Goal: Task Accomplishment & Management: Use online tool/utility

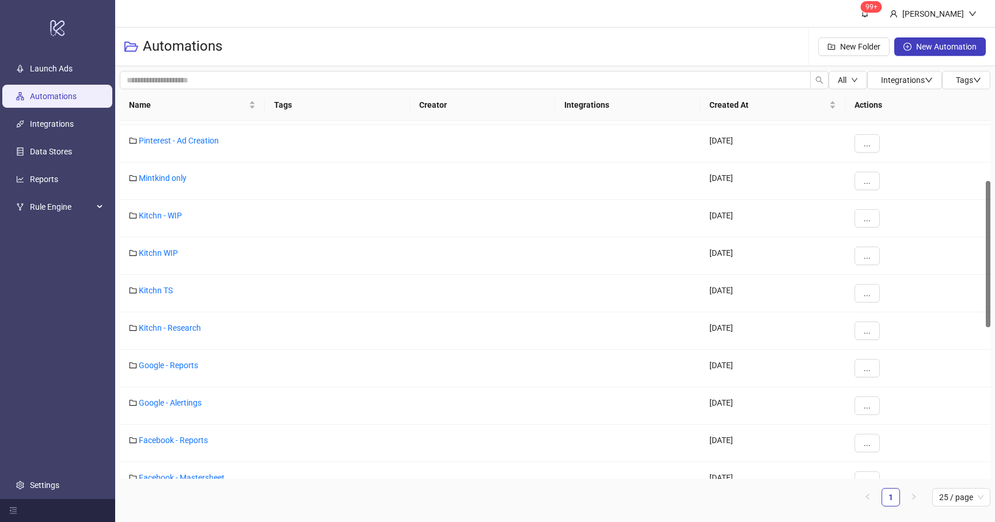
scroll to position [133, 0]
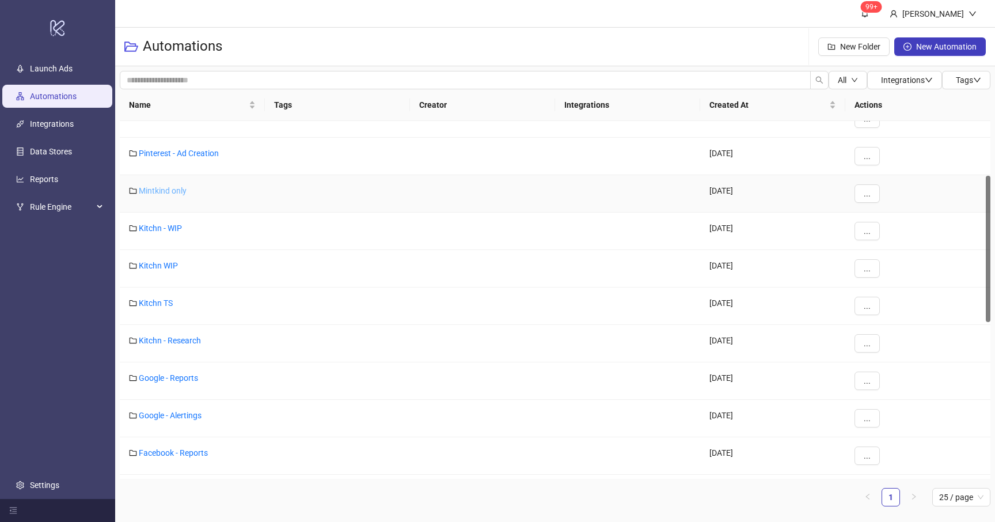
click at [159, 191] on link "Mintkind only" at bounding box center [163, 190] width 48 height 9
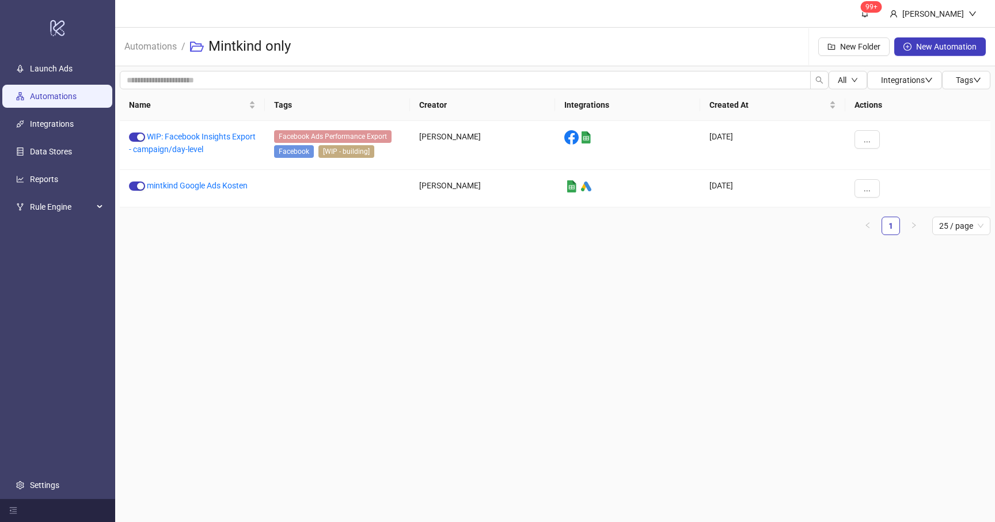
click at [55, 92] on link "Automations" at bounding box center [53, 96] width 47 height 9
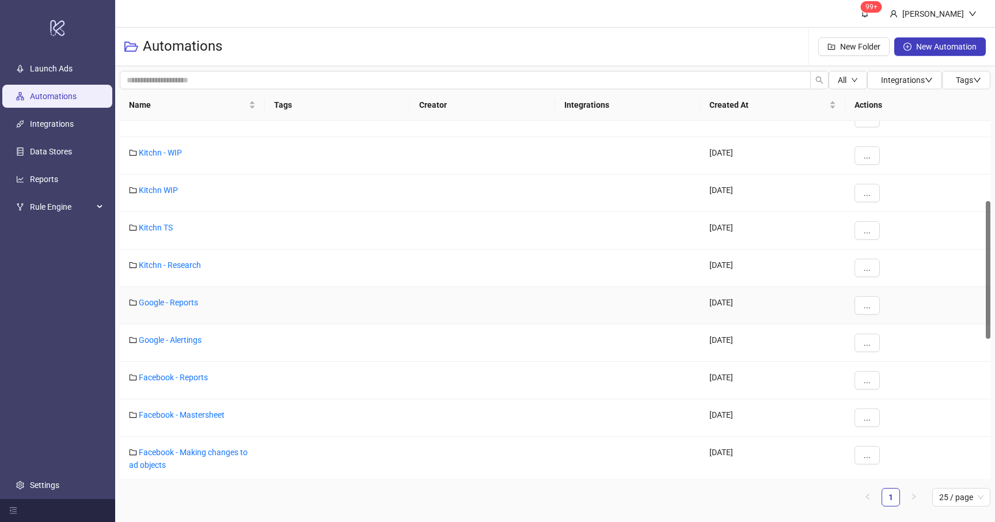
scroll to position [203, 0]
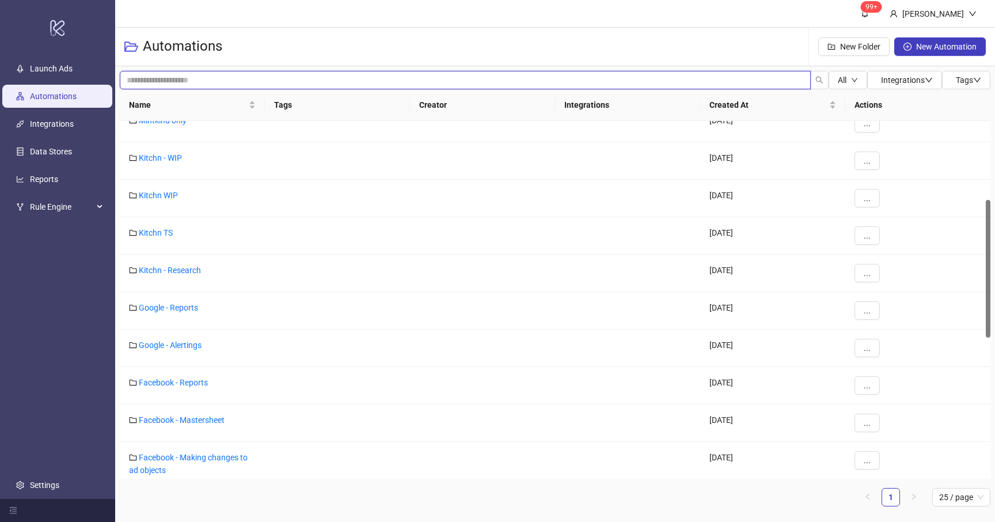
click at [193, 80] on input "search" at bounding box center [465, 80] width 691 height 18
type input "*"
click at [225, 29] on div "Automations" at bounding box center [177, 46] width 107 height 37
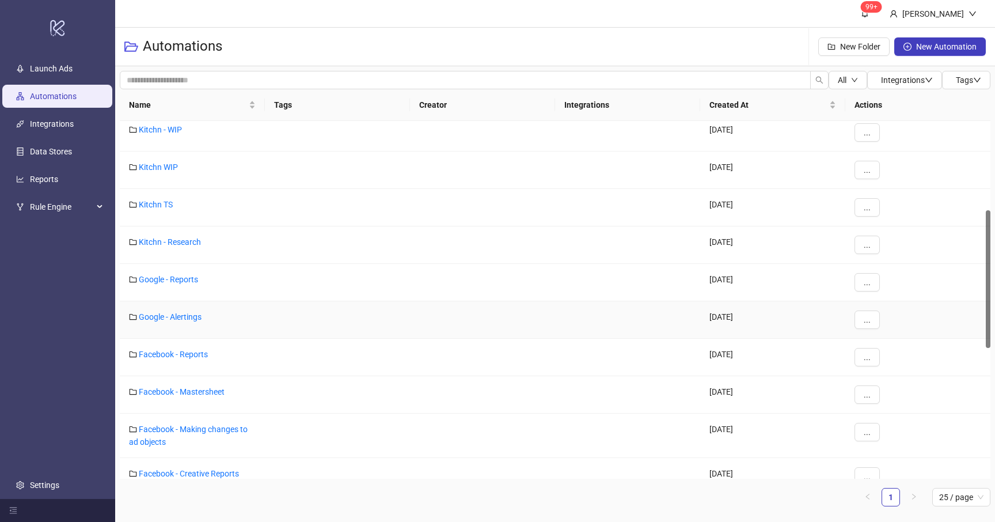
scroll to position [232, 0]
click at [173, 354] on link "Facebook - Reports" at bounding box center [173, 353] width 69 height 9
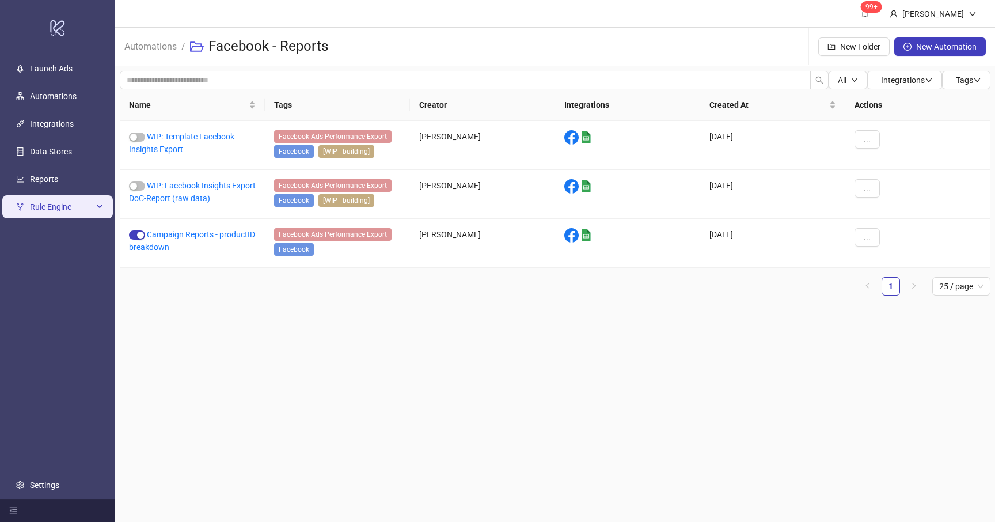
click at [75, 203] on span "Rule Engine" at bounding box center [61, 206] width 63 height 23
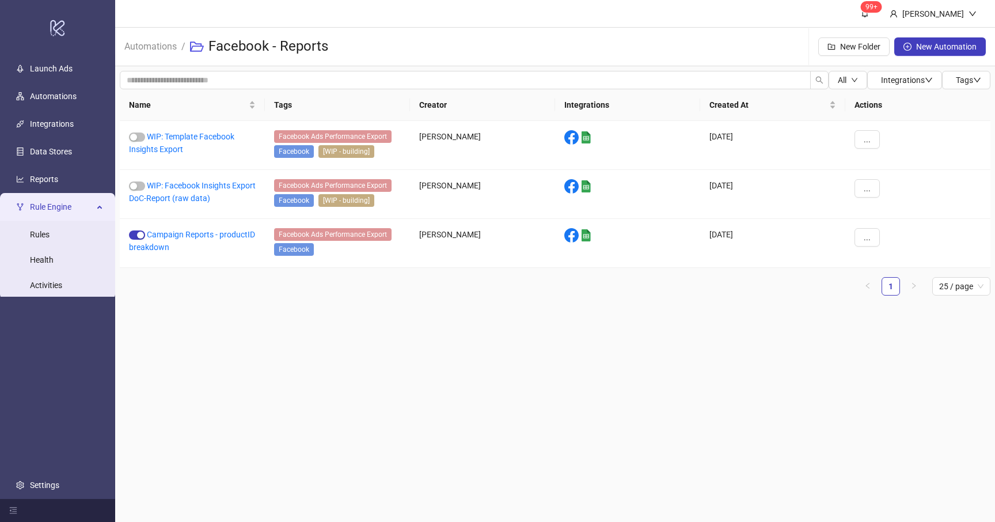
click at [75, 203] on span "Rule Engine" at bounding box center [61, 206] width 63 height 23
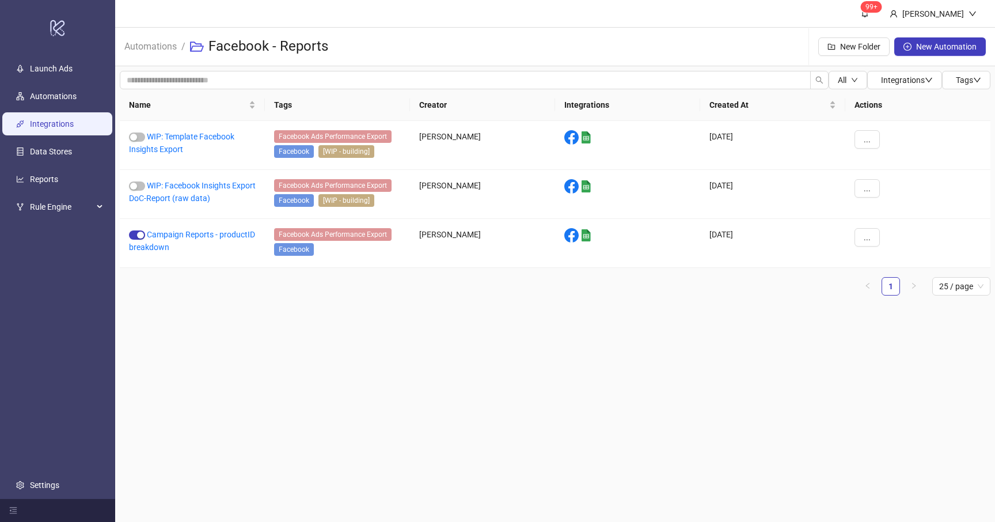
click at [64, 128] on link "Integrations" at bounding box center [52, 123] width 44 height 9
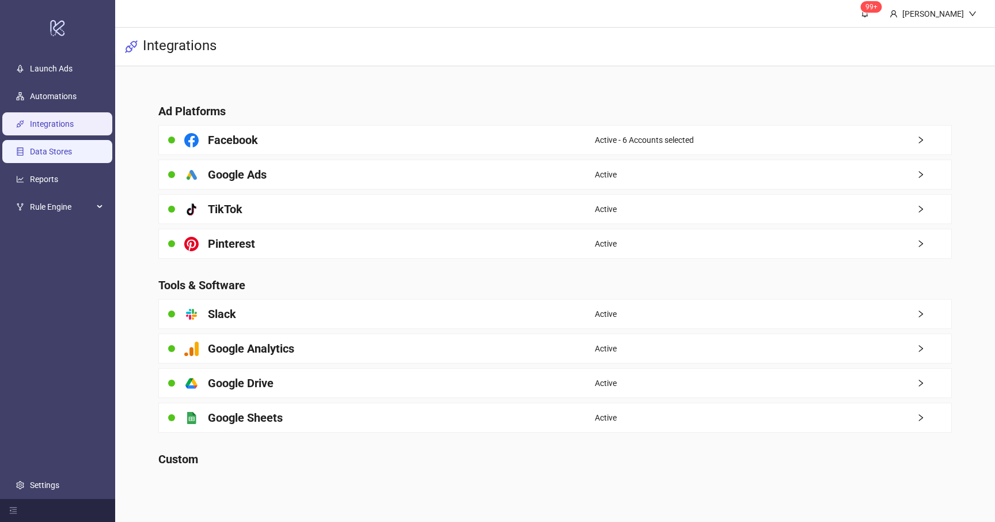
click at [64, 156] on link "Data Stores" at bounding box center [51, 151] width 42 height 9
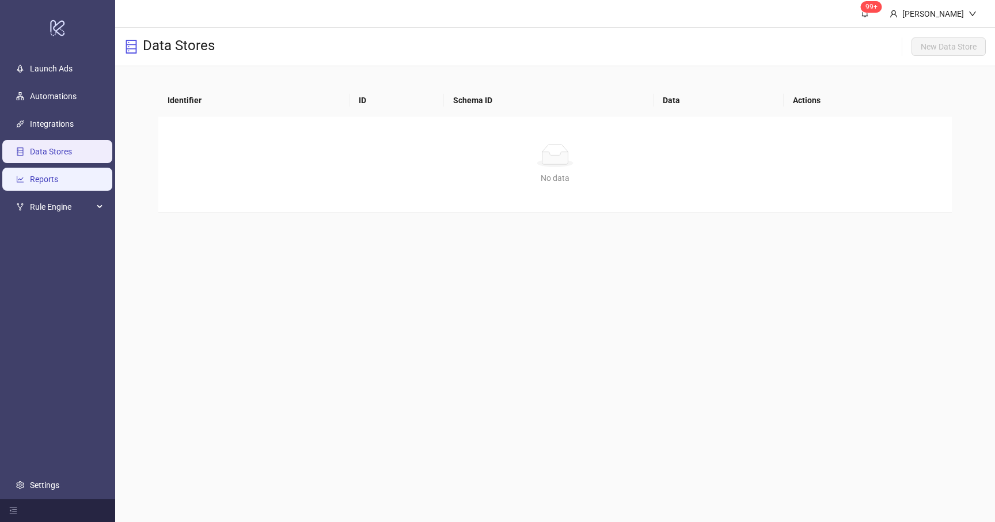
click at [58, 174] on link "Reports" at bounding box center [44, 178] width 28 height 9
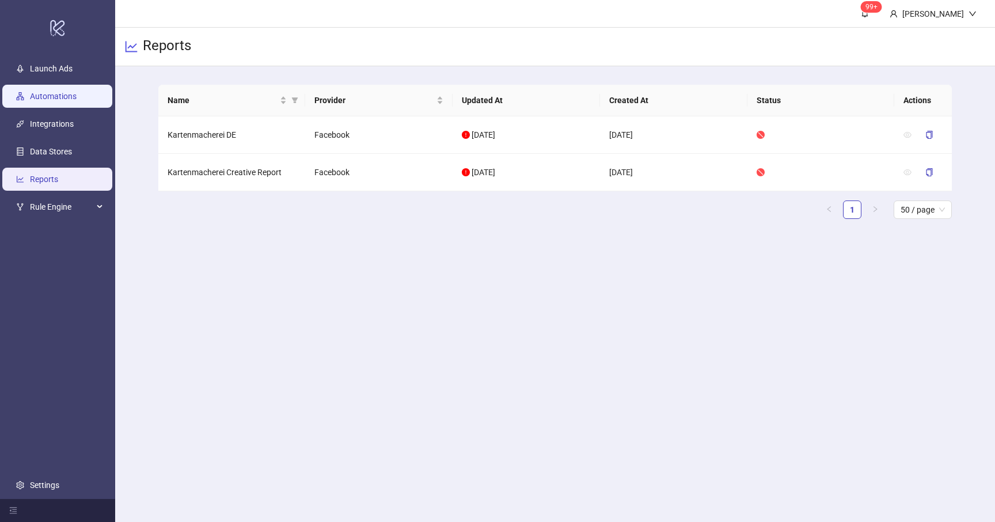
click at [63, 93] on link "Automations" at bounding box center [53, 96] width 47 height 9
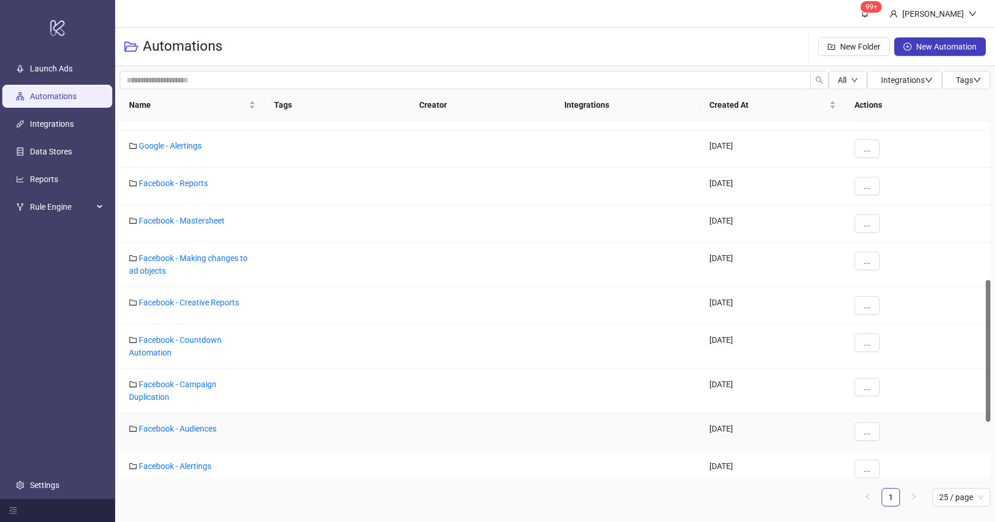
scroll to position [405, 0]
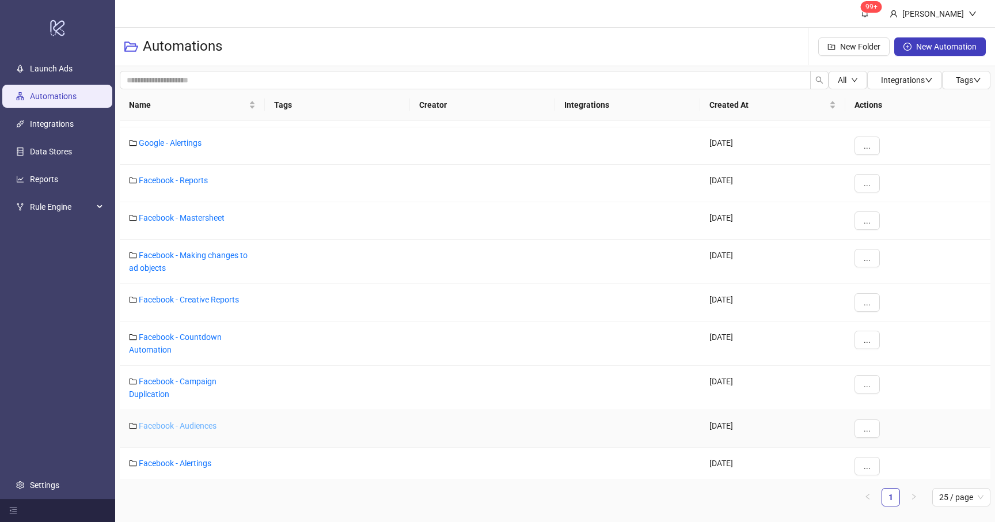
click at [177, 427] on link "Facebook - Audiences" at bounding box center [178, 425] width 78 height 9
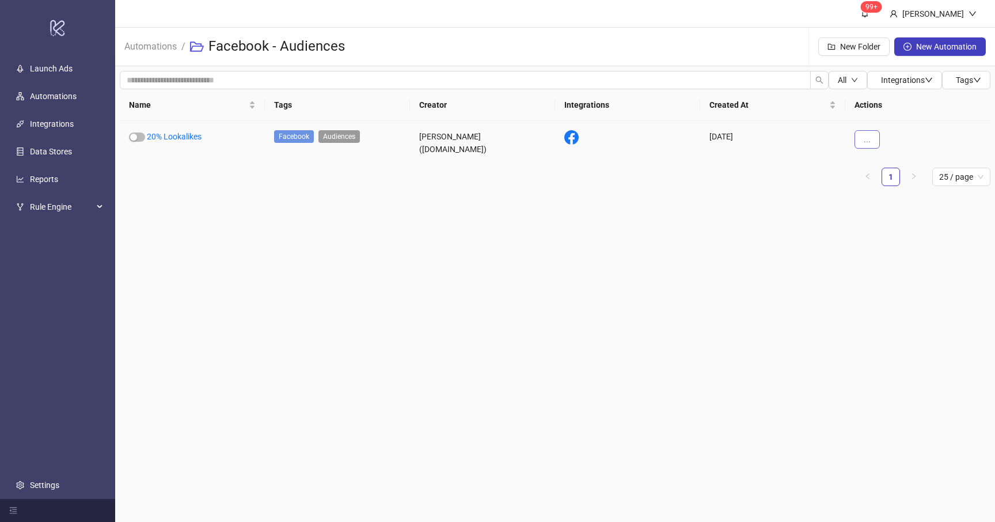
click at [872, 138] on button "..." at bounding box center [866, 139] width 25 height 18
click at [883, 201] on span "Edit" at bounding box center [892, 199] width 33 height 13
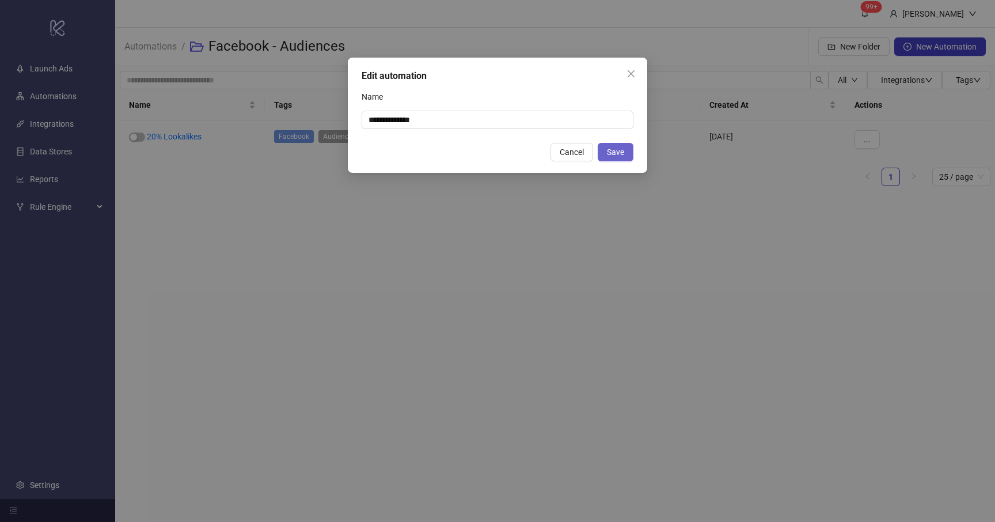
click at [625, 147] on button "Save" at bounding box center [616, 152] width 36 height 18
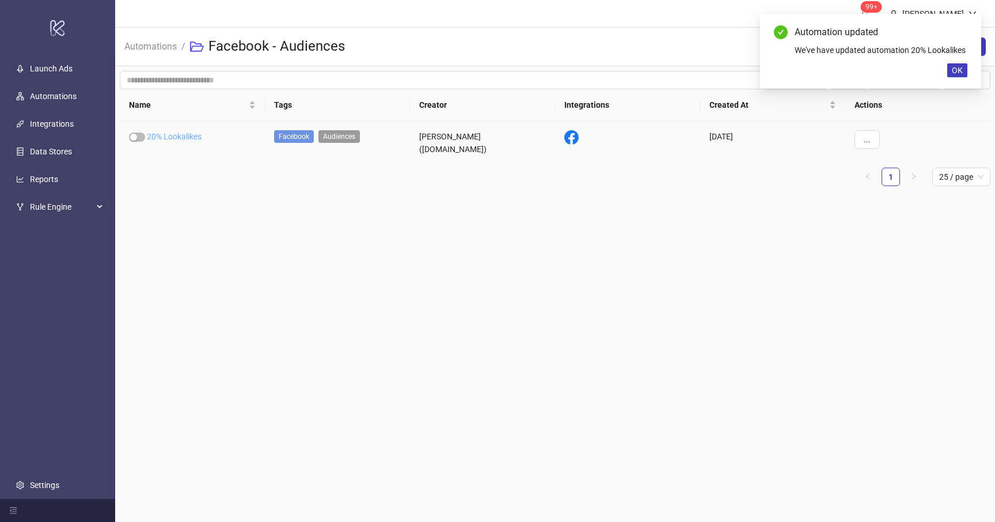
click at [169, 140] on div "20% Lookalikes" at bounding box center [192, 143] width 145 height 44
click at [184, 134] on link "20% Lookalikes" at bounding box center [174, 136] width 55 height 9
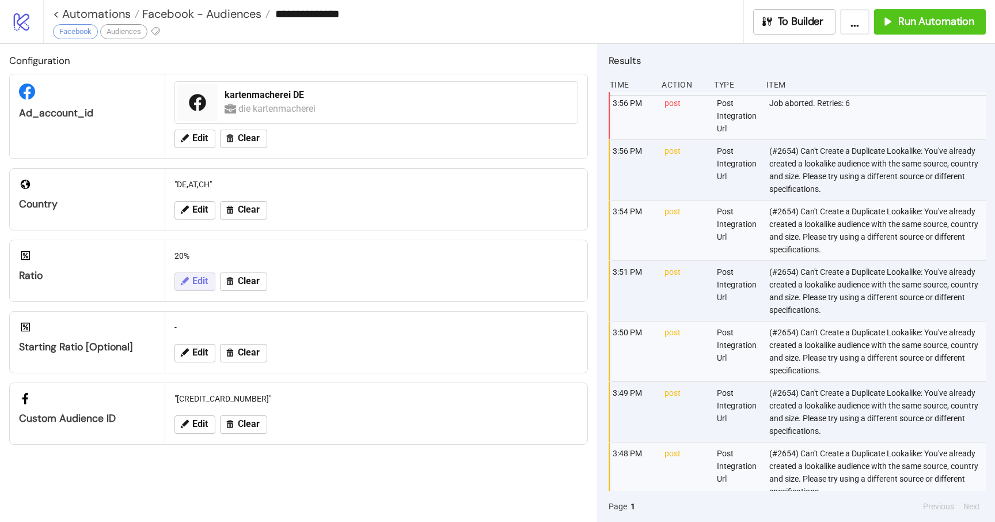
click at [196, 283] on span "Edit" at bounding box center [200, 281] width 16 height 10
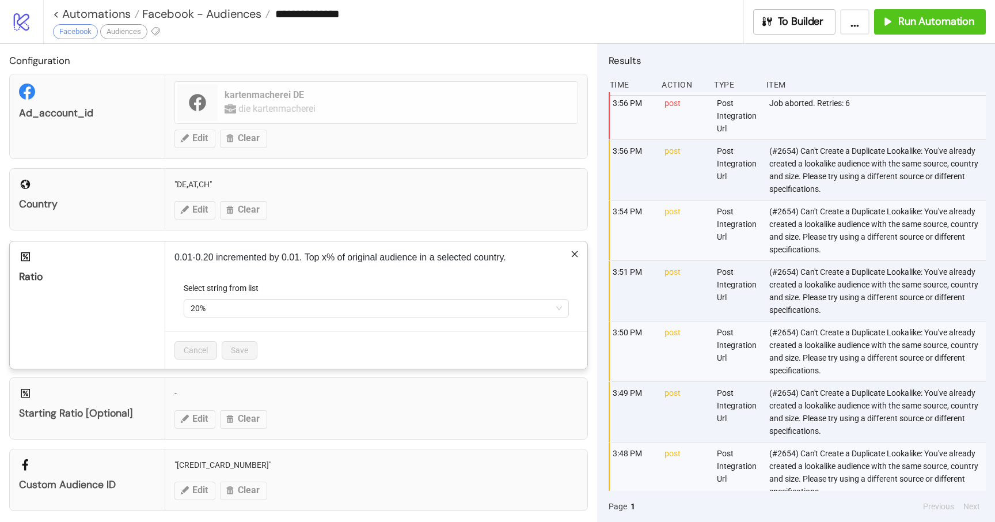
click at [573, 257] on icon "close" at bounding box center [575, 254] width 8 height 8
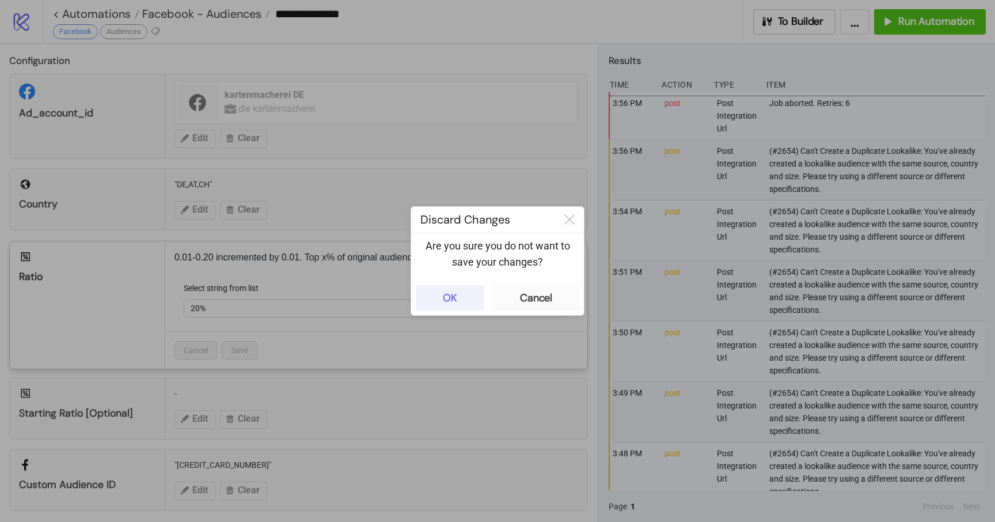
click at [471, 303] on button "OK" at bounding box center [450, 297] width 68 height 25
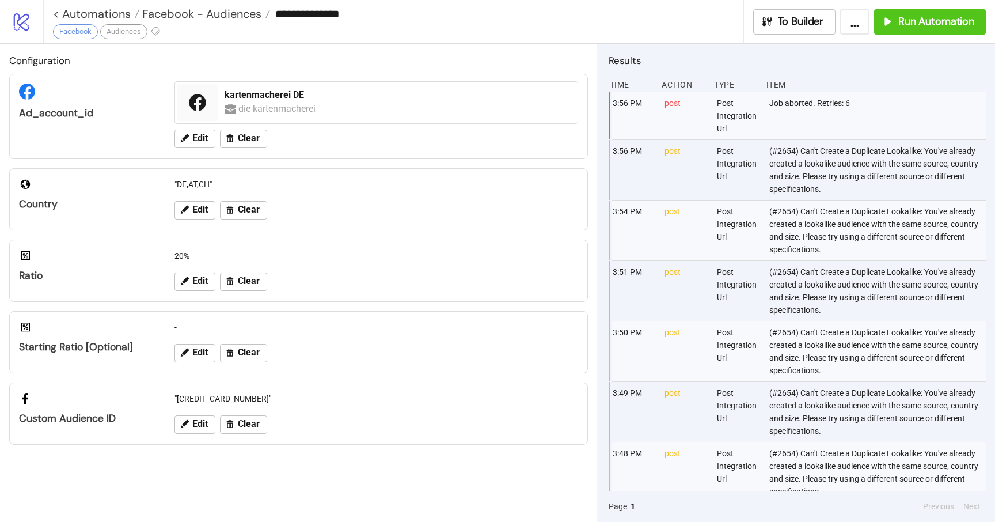
click at [79, 21] on div "**********" at bounding box center [398, 13] width 690 height 17
click at [82, 14] on link "< Automations" at bounding box center [96, 14] width 86 height 12
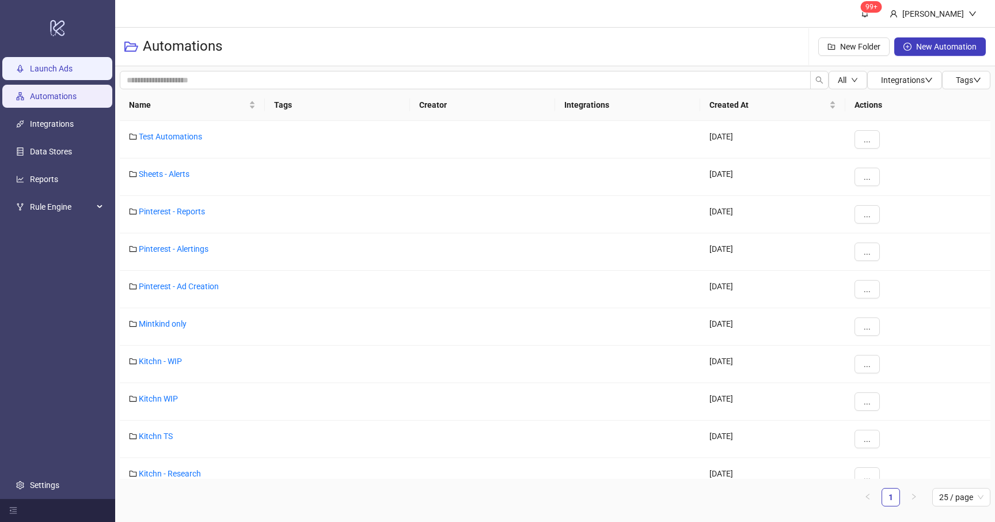
click at [73, 71] on link "Launch Ads" at bounding box center [51, 68] width 43 height 9
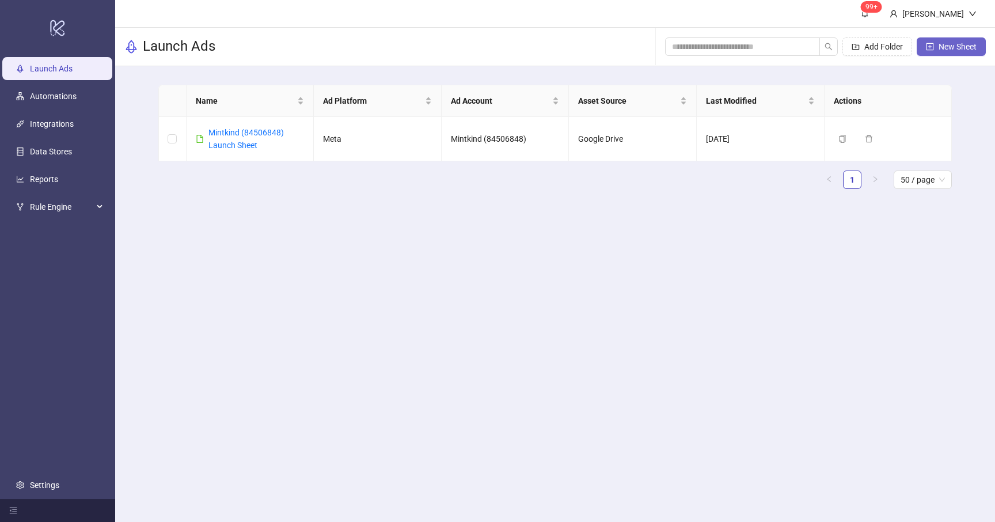
click at [941, 45] on span "New Sheet" at bounding box center [958, 46] width 38 height 9
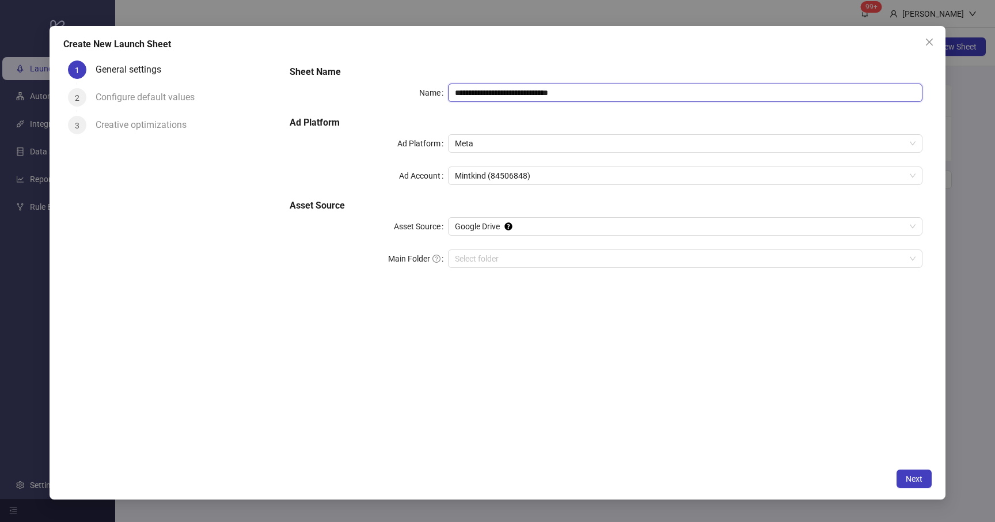
click at [584, 94] on input "**********" at bounding box center [685, 92] width 474 height 18
drag, startPoint x: 566, startPoint y: 94, endPoint x: 452, endPoint y: 92, distance: 114.0
click at [452, 92] on input "**********" at bounding box center [685, 92] width 474 height 18
click at [538, 103] on div "**********" at bounding box center [605, 173] width 641 height 226
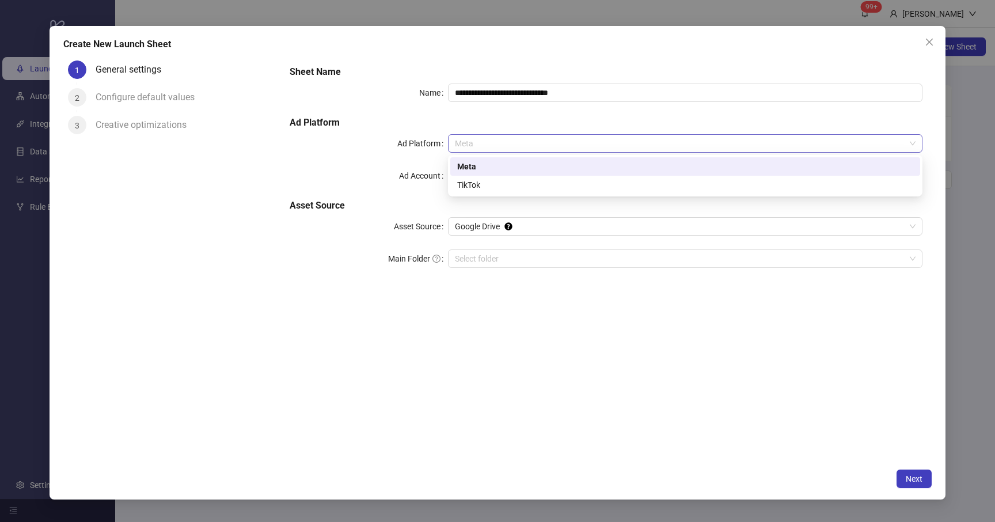
click at [482, 145] on span "Meta" at bounding box center [685, 143] width 461 height 17
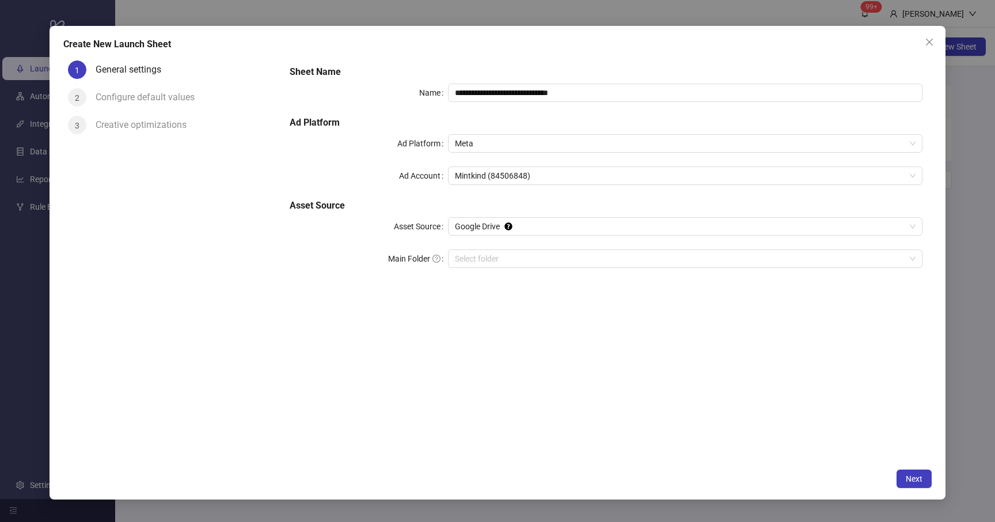
click at [463, 106] on div "**********" at bounding box center [605, 173] width 641 height 226
click at [504, 177] on span "Mintkind (84506848)" at bounding box center [685, 175] width 461 height 17
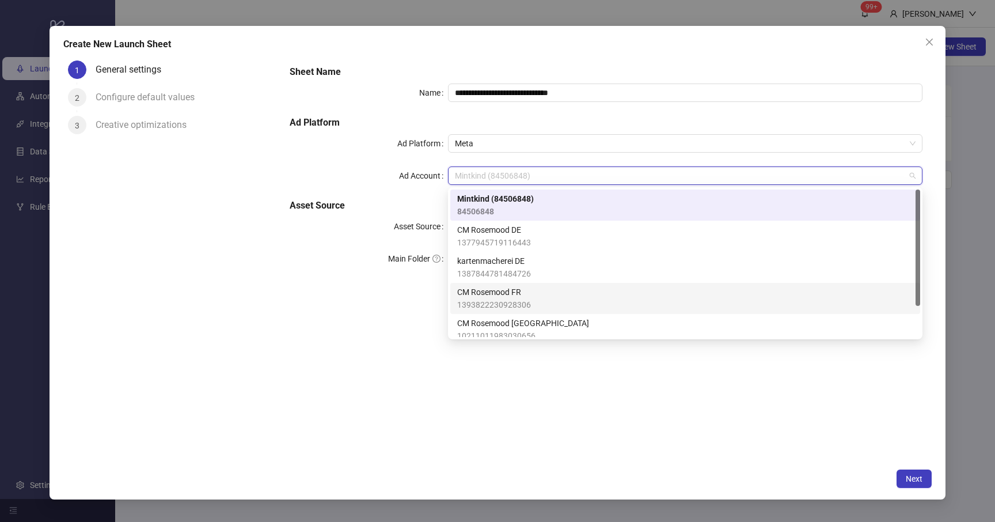
click at [336, 354] on div "**********" at bounding box center [605, 259] width 651 height 406
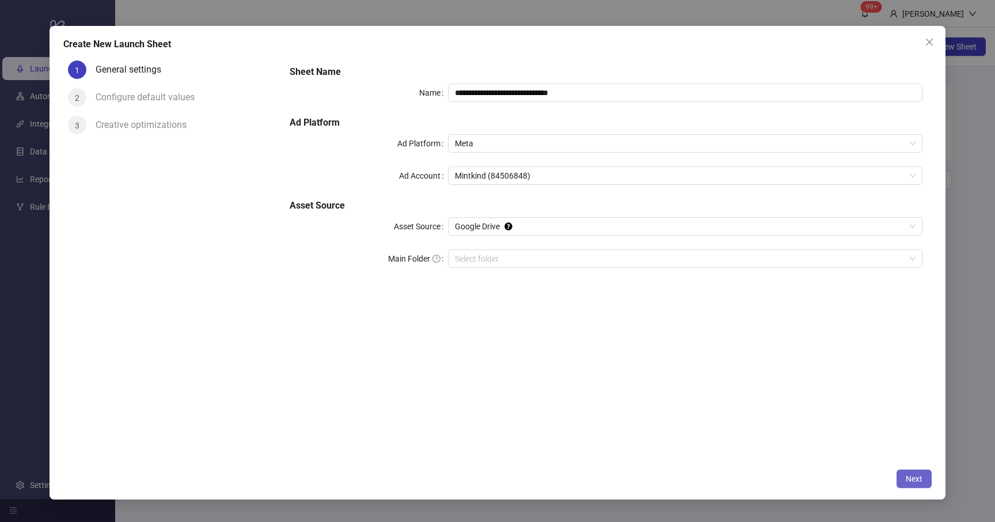
click at [914, 474] on span "Next" at bounding box center [914, 478] width 17 height 9
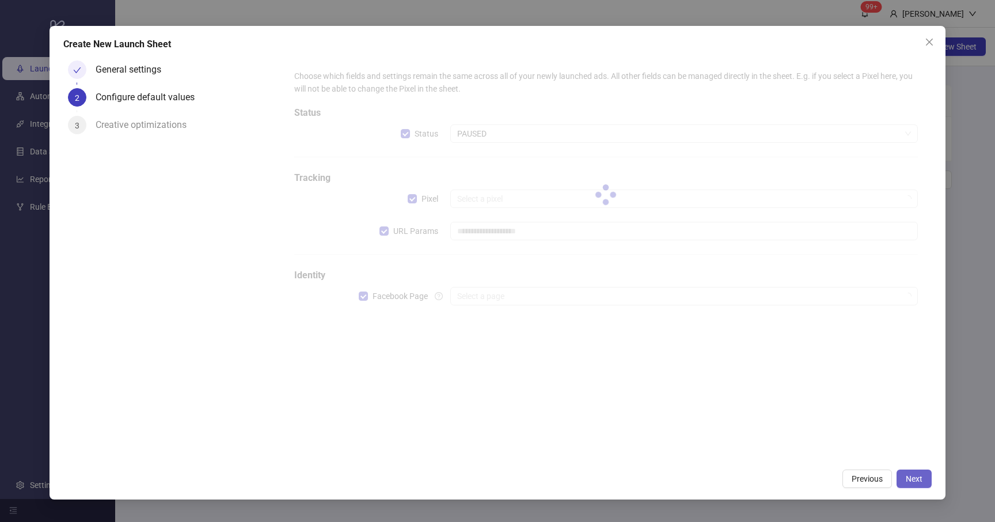
type input "**********"
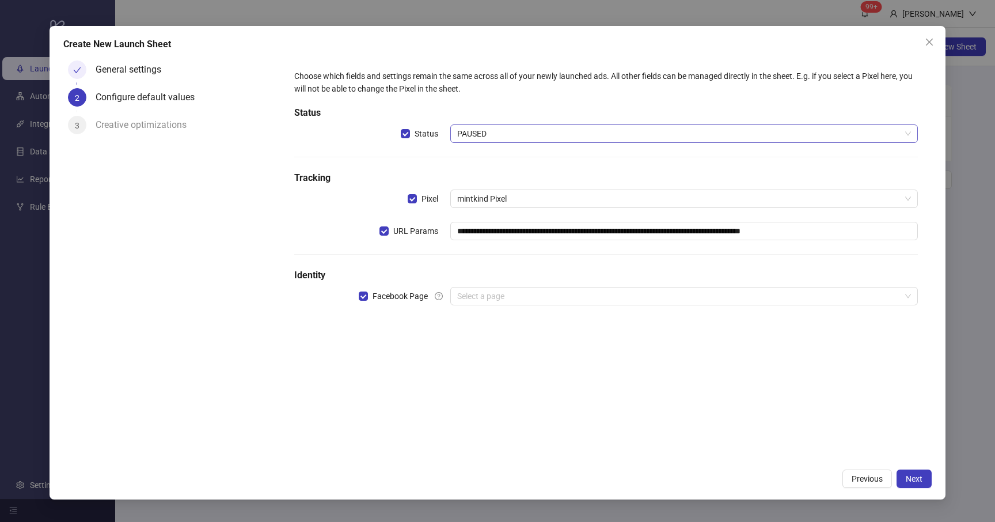
click at [483, 135] on span "PAUSED" at bounding box center [684, 133] width 454 height 17
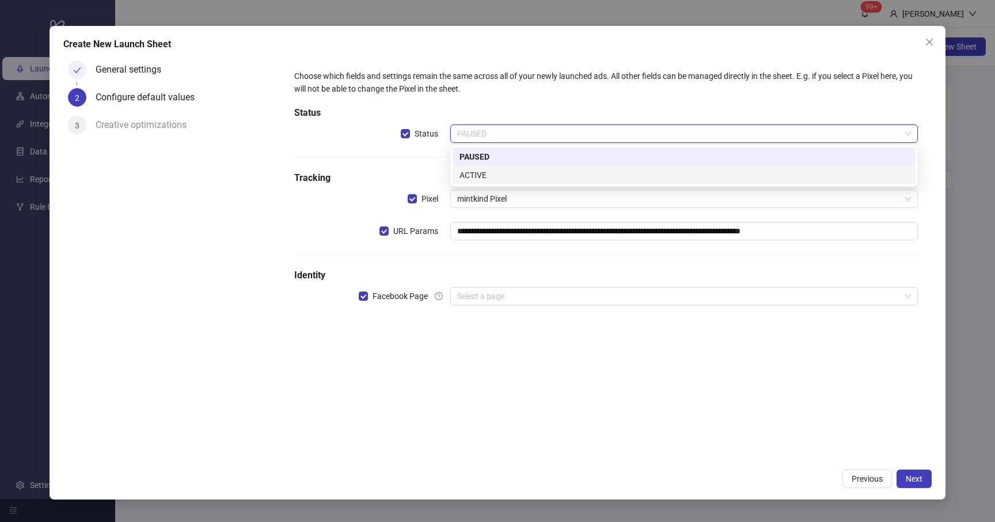
click at [446, 360] on div "**********" at bounding box center [605, 259] width 651 height 406
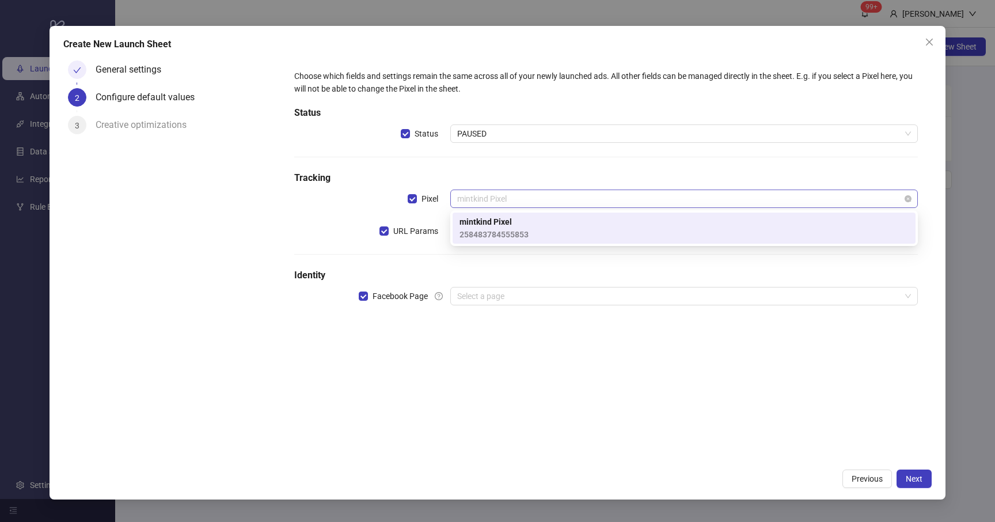
click at [509, 200] on span "mintkind Pixel" at bounding box center [684, 198] width 454 height 17
click at [488, 334] on div "**********" at bounding box center [605, 259] width 651 height 406
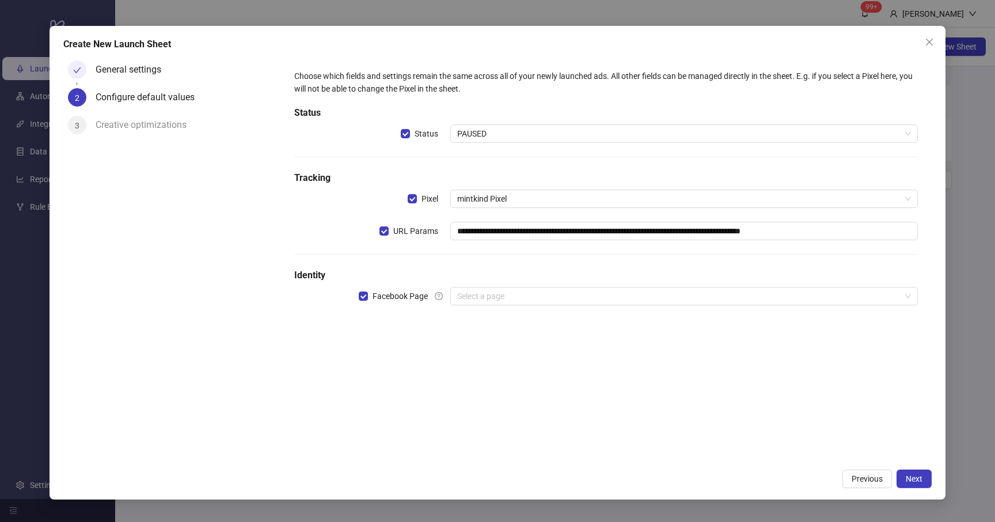
click at [507, 186] on div "**********" at bounding box center [606, 194] width 632 height 259
click at [508, 196] on span "mintkind Pixel" at bounding box center [684, 198] width 454 height 17
click at [479, 267] on div "**********" at bounding box center [606, 194] width 632 height 259
click at [494, 298] on input "search" at bounding box center [678, 295] width 443 height 17
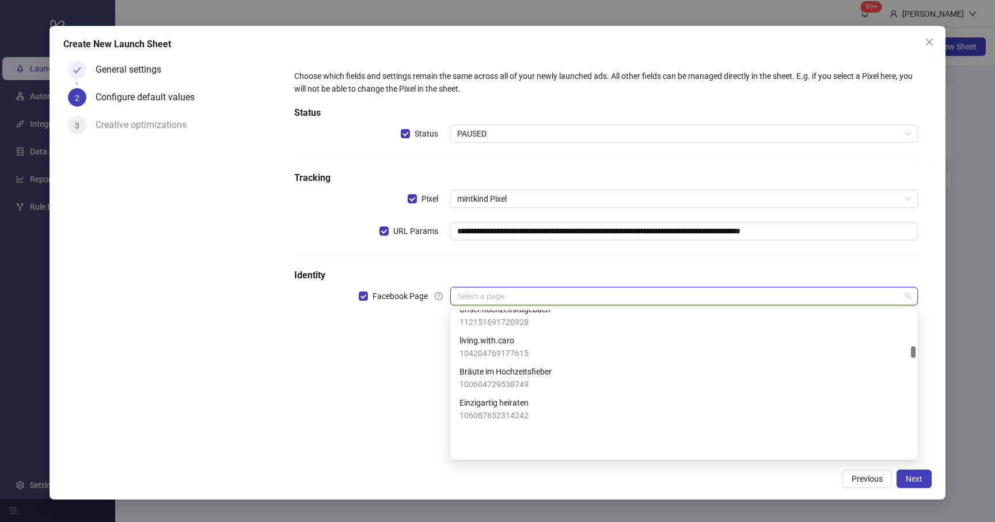
scroll to position [700, 0]
click at [404, 394] on div "**********" at bounding box center [605, 259] width 651 height 406
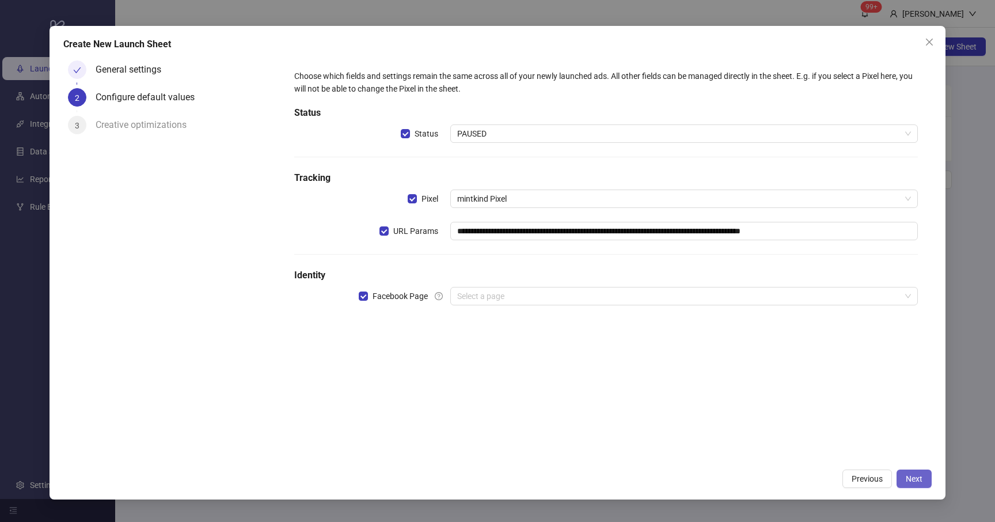
click at [922, 482] on button "Next" at bounding box center [913, 478] width 35 height 18
click at [658, 295] on input "search" at bounding box center [678, 295] width 443 height 17
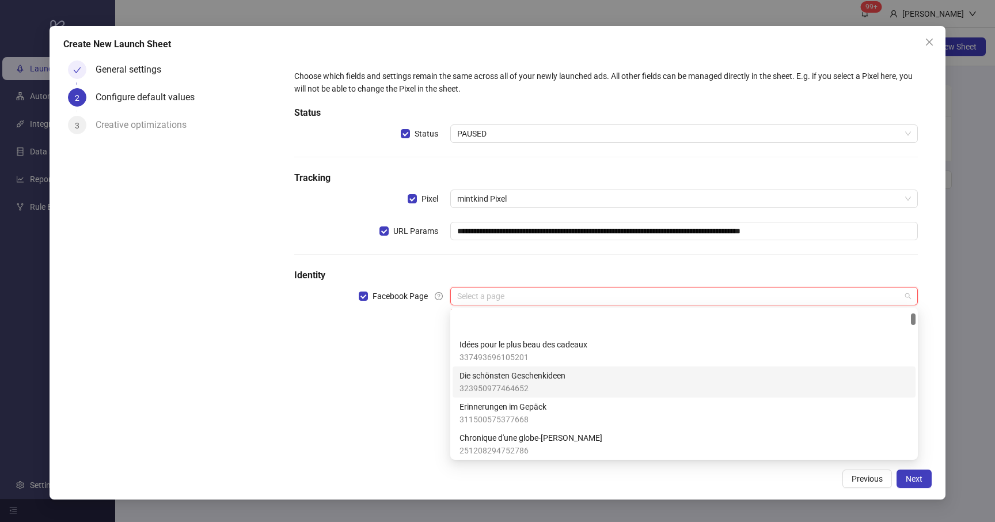
scroll to position [0, 0]
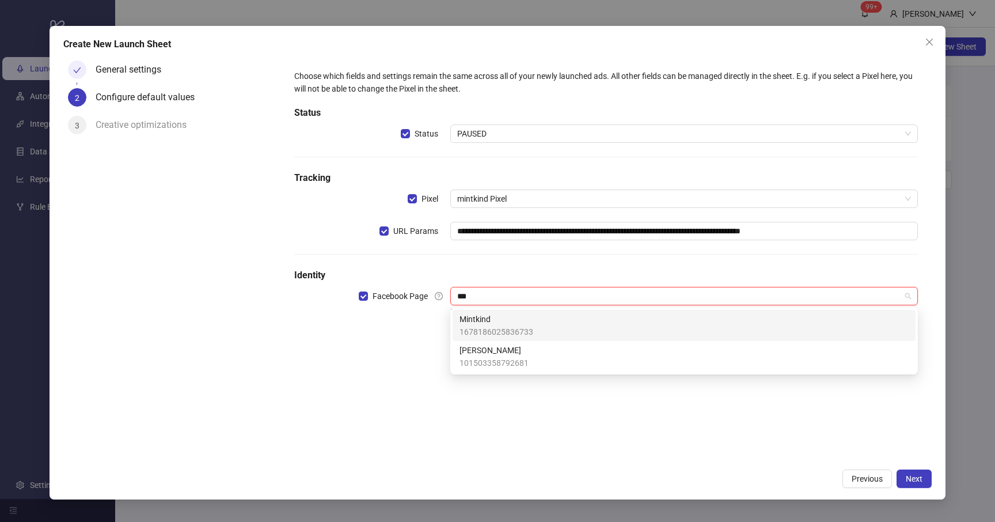
type input "****"
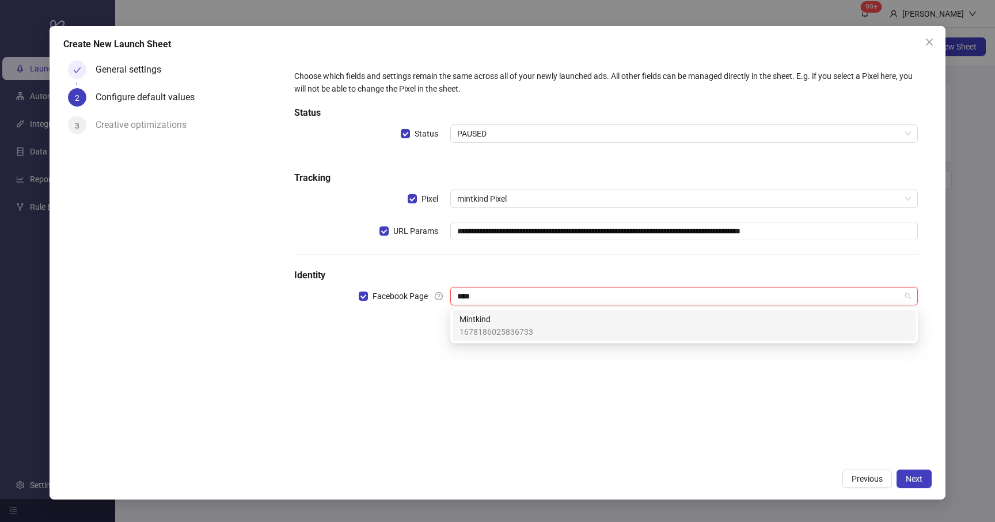
click at [525, 324] on span "Mintkind" at bounding box center [496, 319] width 74 height 13
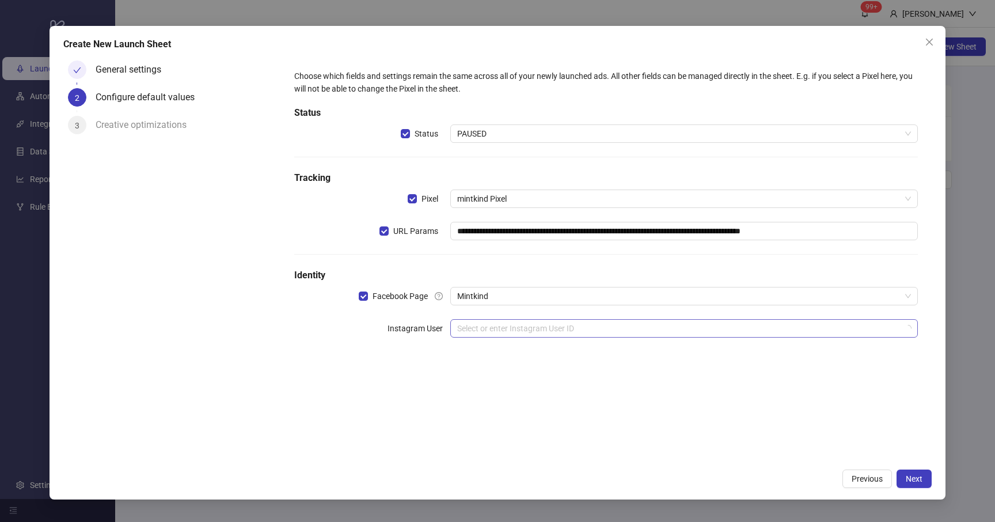
click at [608, 324] on input "search" at bounding box center [678, 328] width 443 height 17
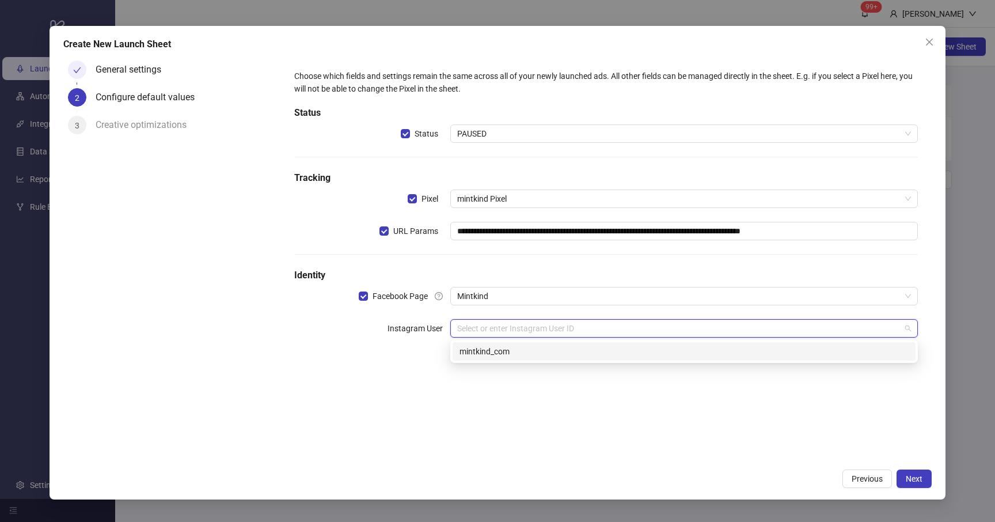
click at [574, 347] on div "mintkind_com" at bounding box center [683, 351] width 449 height 13
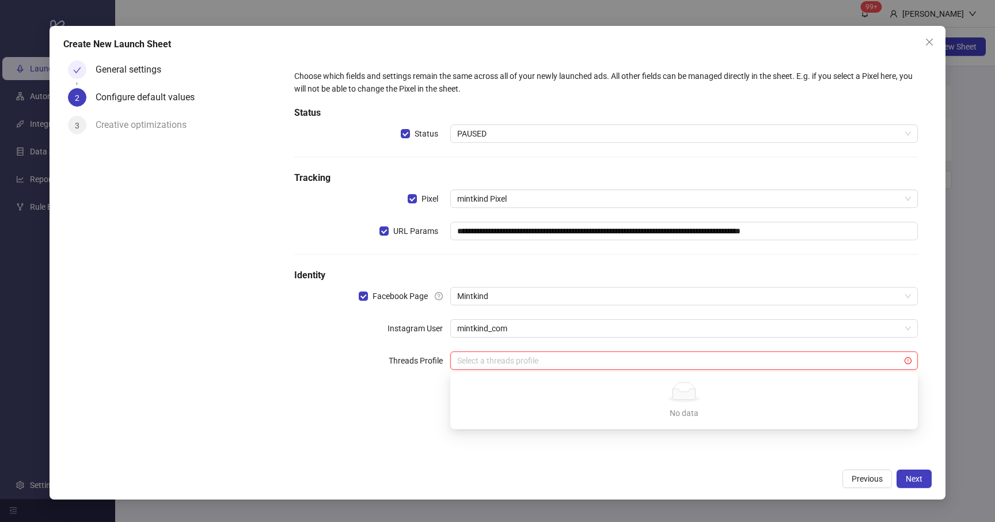
click at [541, 366] on input "search" at bounding box center [678, 360] width 443 height 17
click at [527, 436] on div "**********" at bounding box center [605, 259] width 651 height 406
click at [912, 474] on span "Next" at bounding box center [914, 478] width 17 height 9
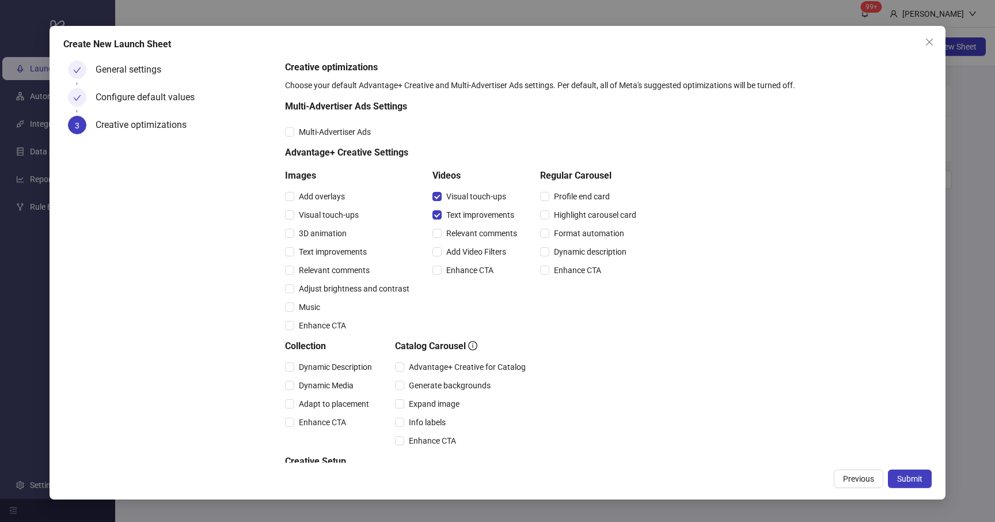
click at [432, 207] on div "Text improvements" at bounding box center [476, 215] width 89 height 18
click at [434, 203] on div "Visual touch-ups" at bounding box center [476, 196] width 89 height 18
click at [434, 202] on label "Visual touch-ups" at bounding box center [471, 196] width 78 height 13
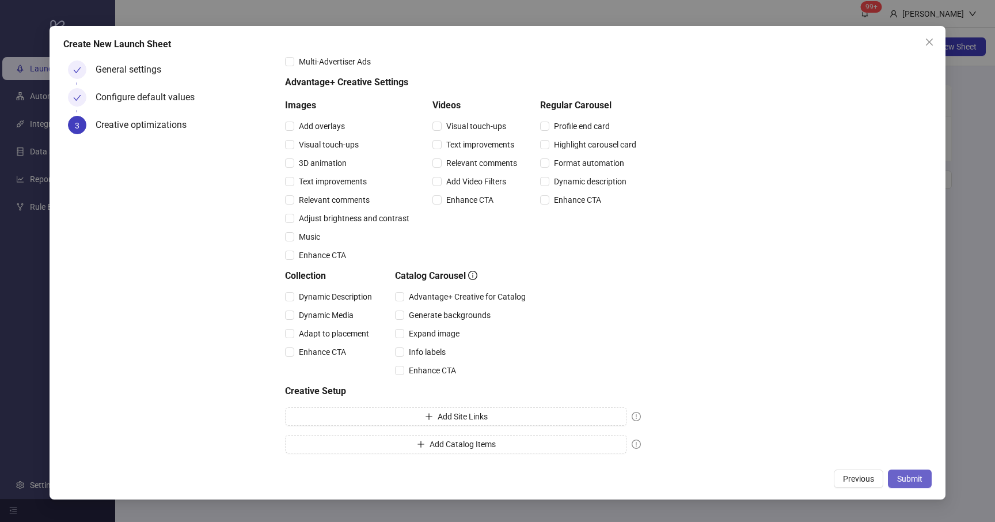
click at [905, 480] on span "Submit" at bounding box center [909, 478] width 25 height 9
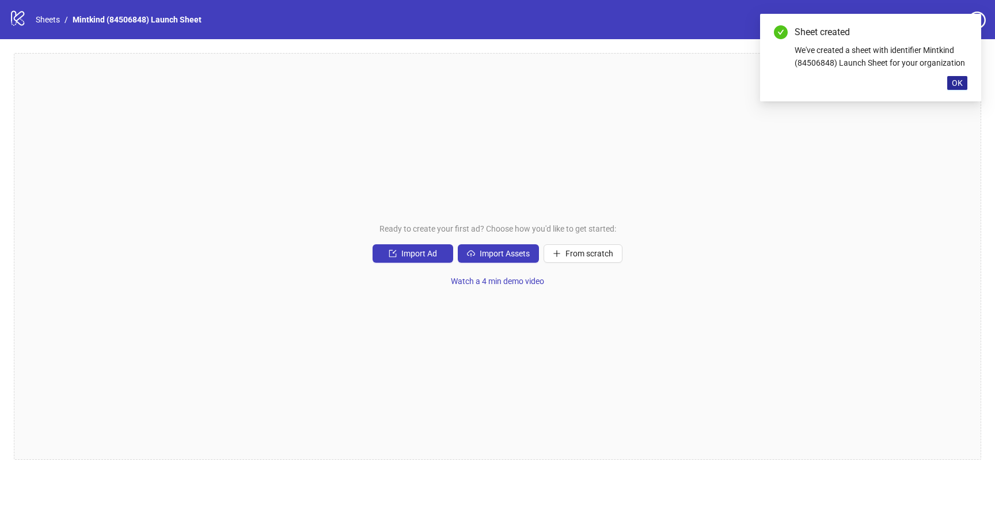
click at [962, 80] on span "OK" at bounding box center [957, 82] width 11 height 9
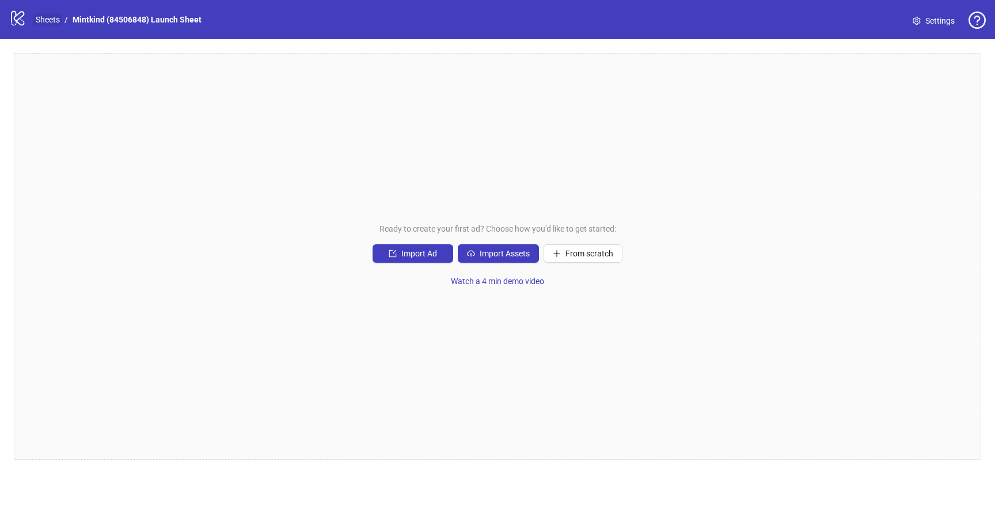
click at [54, 21] on link "Sheets" at bounding box center [47, 19] width 29 height 13
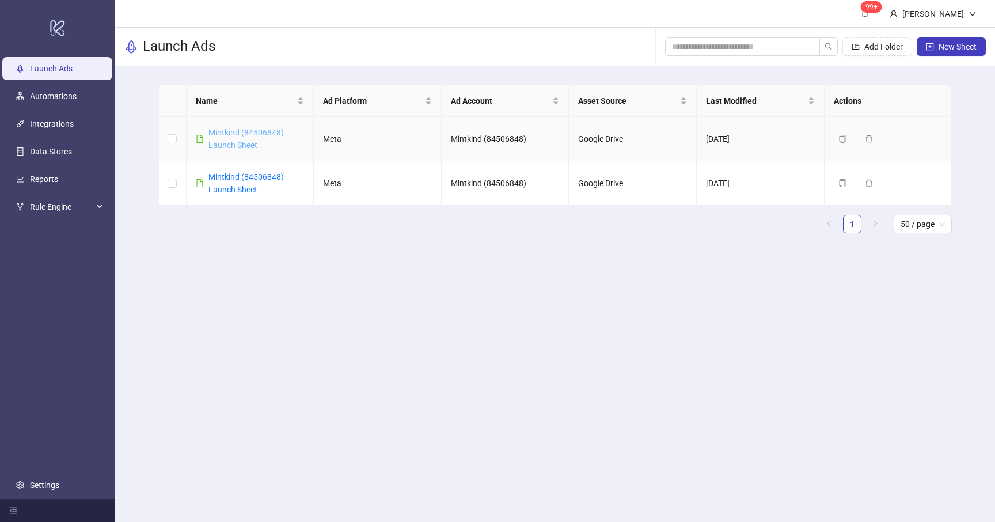
click at [242, 128] on link "Mintkind (84506848) Launch Sheet" at bounding box center [245, 139] width 75 height 22
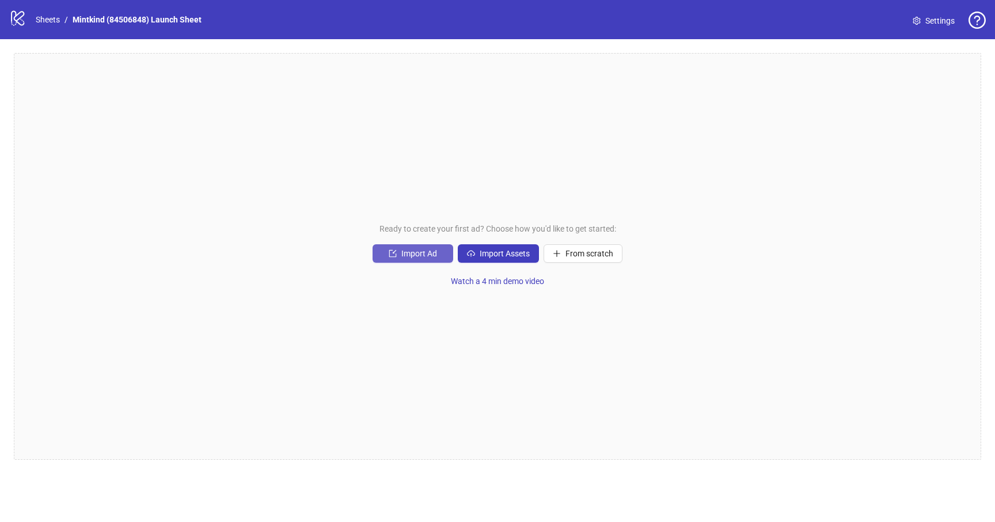
click at [411, 256] on span "Import Ad" at bounding box center [419, 253] width 36 height 9
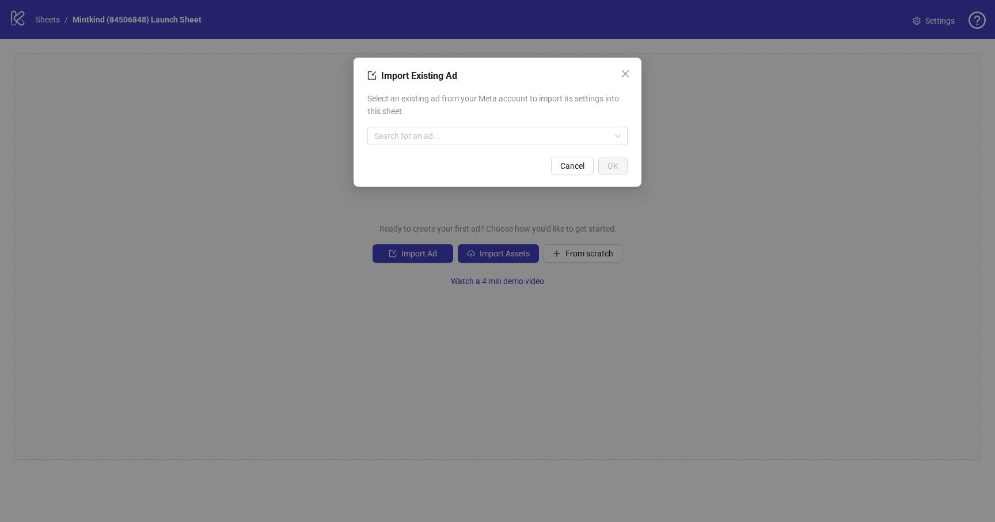
click at [502, 124] on div "Select an existing ad from your Meta account to import its settings into this s…" at bounding box center [497, 119] width 260 height 62
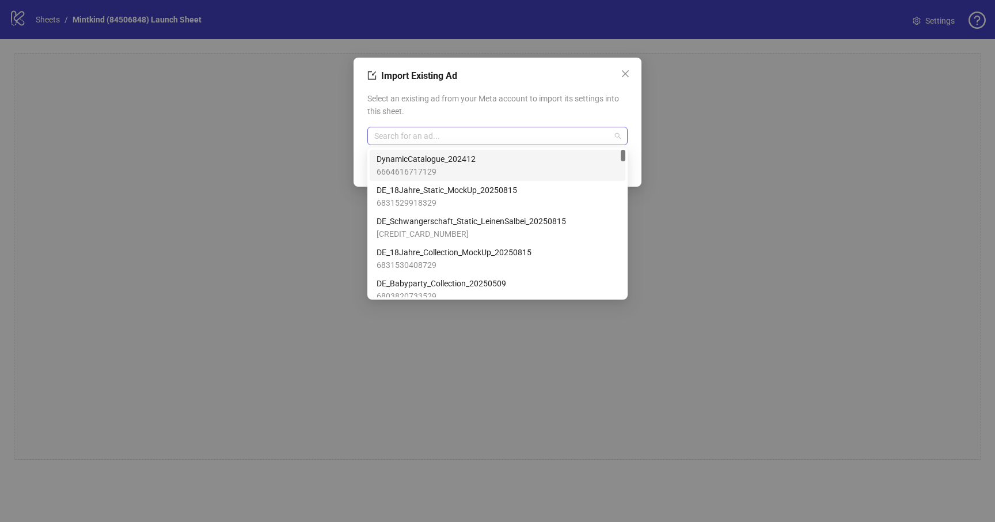
click at [499, 127] on div "Search for an ad..." at bounding box center [497, 136] width 260 height 18
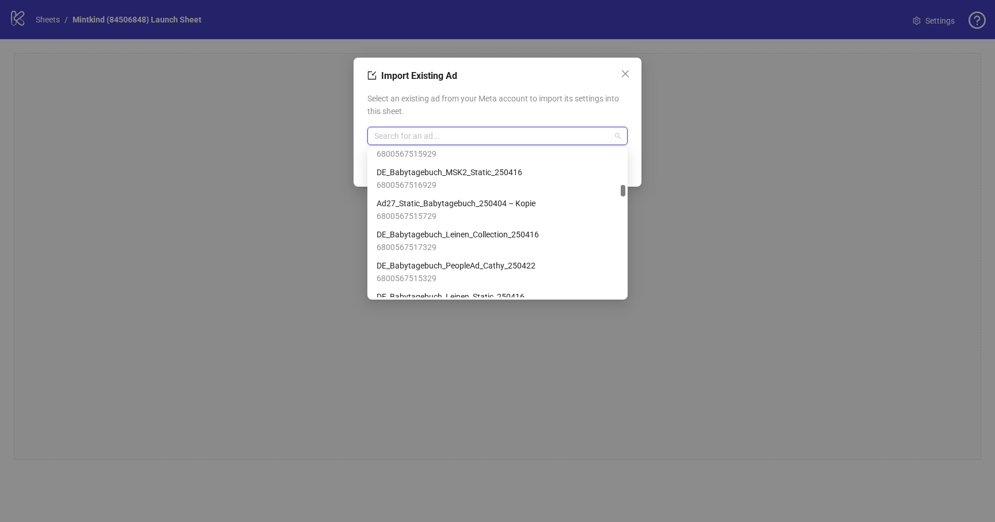
scroll to position [1576, 0]
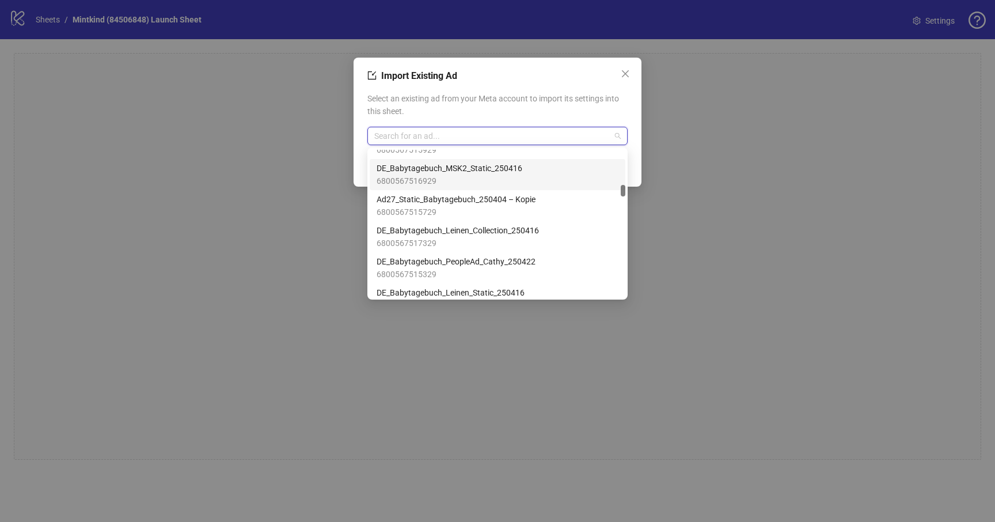
click at [723, 184] on div "Import Existing Ad Select an existing ad from your Meta account to import its s…" at bounding box center [497, 261] width 995 height 522
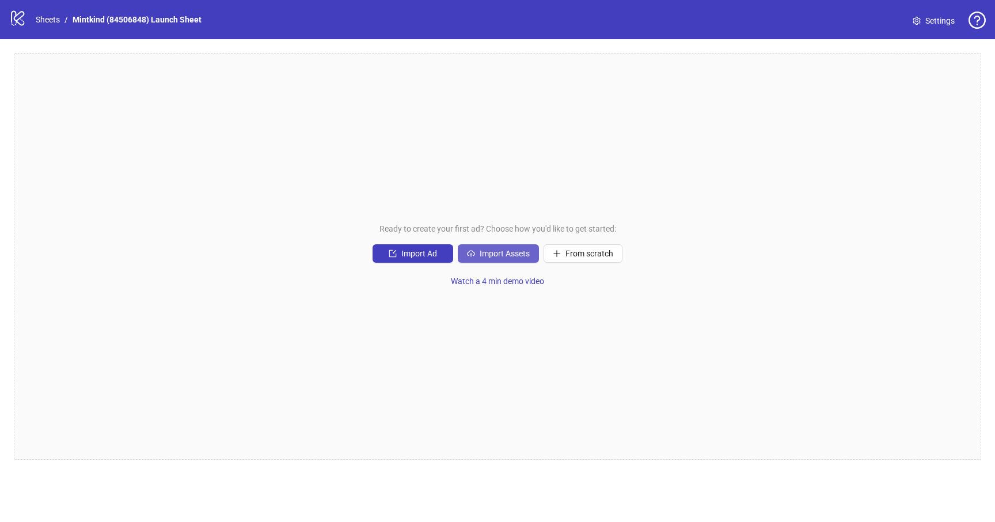
click at [504, 256] on span "Import Assets" at bounding box center [505, 253] width 50 height 9
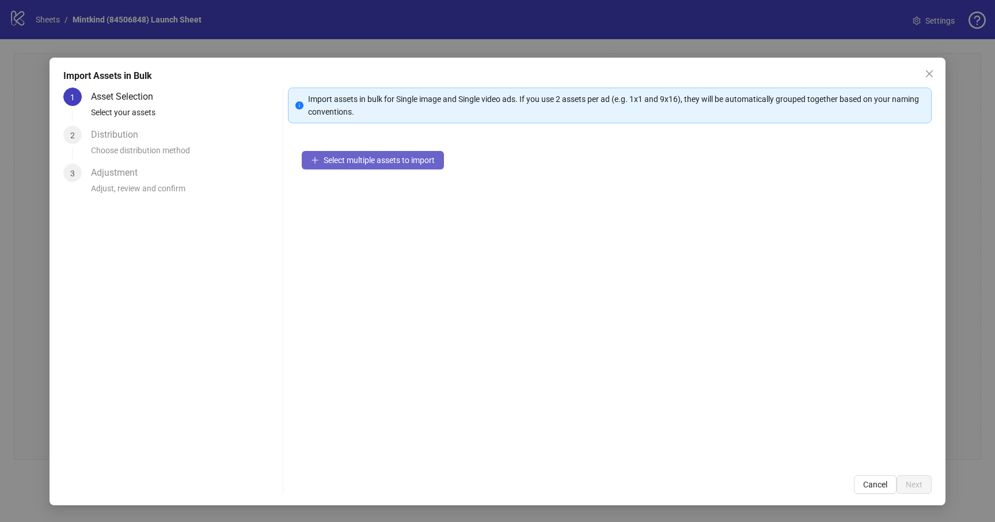
click at [341, 162] on span "Select multiple assets to import" at bounding box center [379, 159] width 111 height 9
click at [386, 161] on span "Select multiple assets to import" at bounding box center [379, 159] width 111 height 9
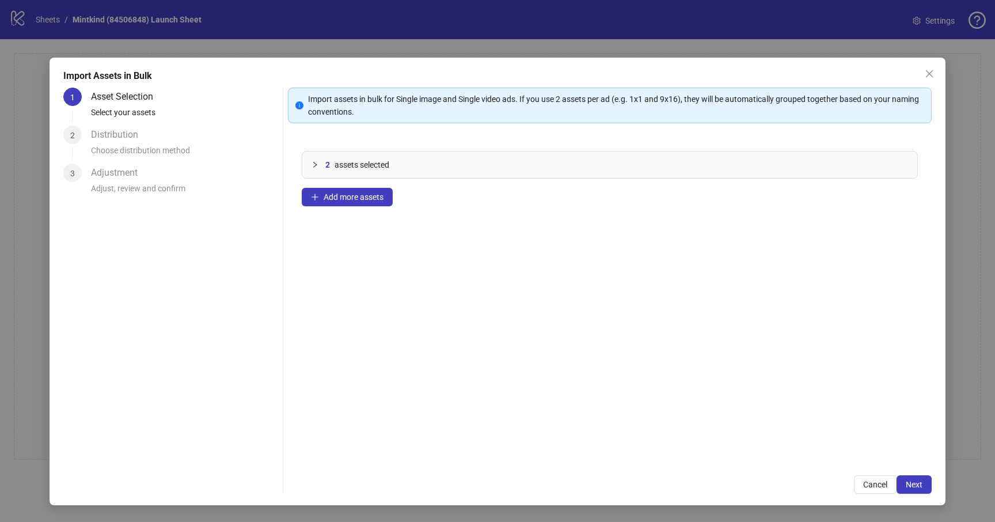
click at [314, 163] on icon "collapsed" at bounding box center [314, 164] width 7 height 7
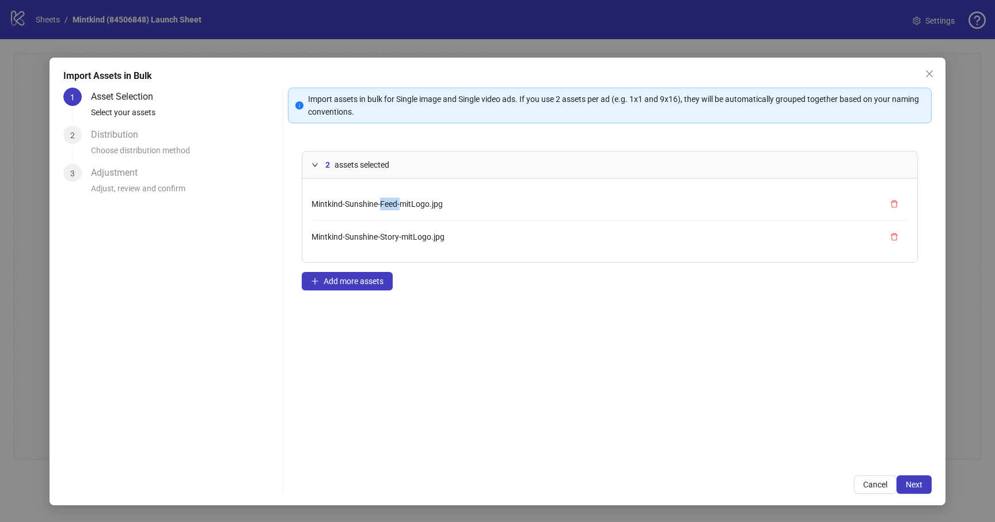
drag, startPoint x: 381, startPoint y: 204, endPoint x: 398, endPoint y: 209, distance: 17.9
click at [398, 207] on span "Mintkind-Sunshine-Feed-mitLogo.jpg" at bounding box center [376, 203] width 131 height 9
drag, startPoint x: 394, startPoint y: 238, endPoint x: 411, endPoint y: 237, distance: 16.7
click at [412, 238] on span "Mintkind-Sunshine-Story-mitLogo.jpg" at bounding box center [377, 236] width 133 height 9
click at [921, 486] on span "Next" at bounding box center [914, 484] width 17 height 9
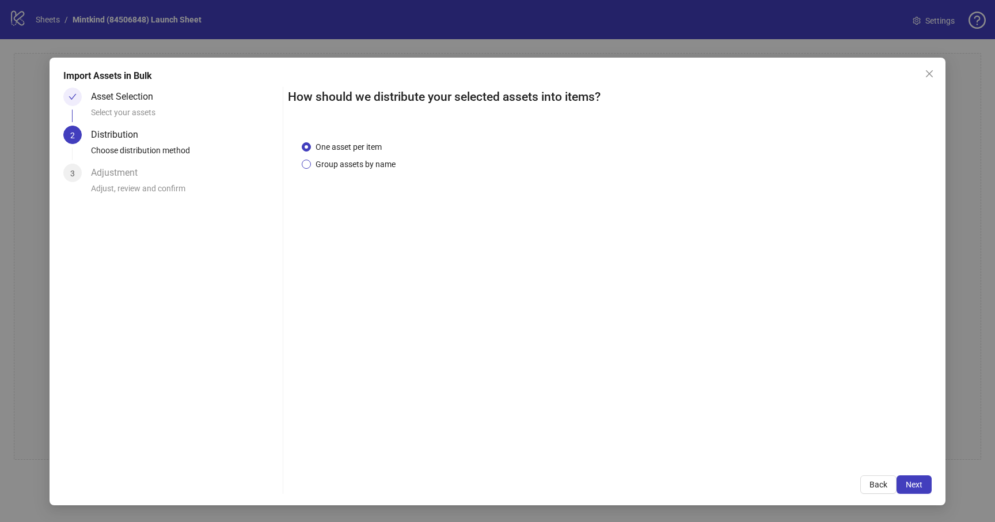
click at [343, 159] on span "Group assets by name" at bounding box center [355, 164] width 89 height 13
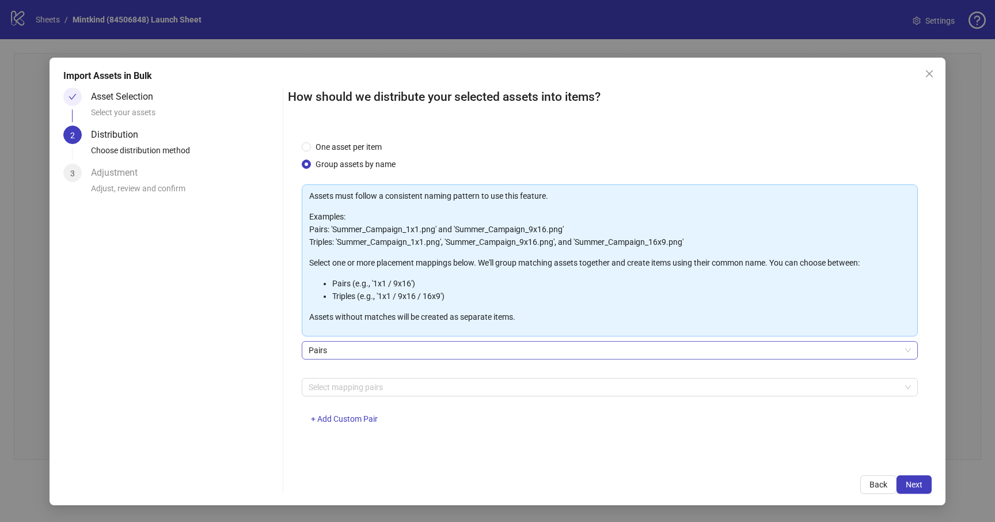
click at [404, 351] on span "Pairs" at bounding box center [610, 349] width 602 height 17
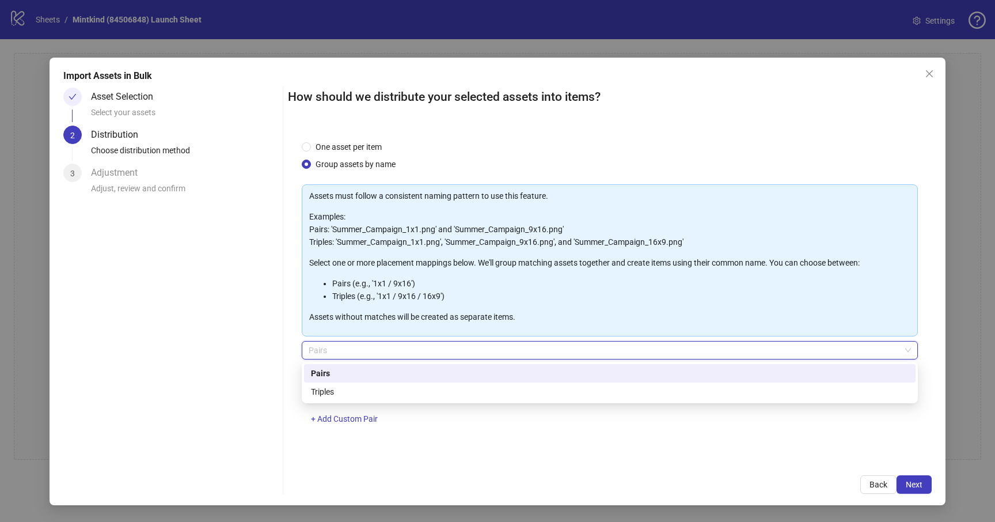
click at [404, 351] on span "Pairs" at bounding box center [610, 349] width 602 height 17
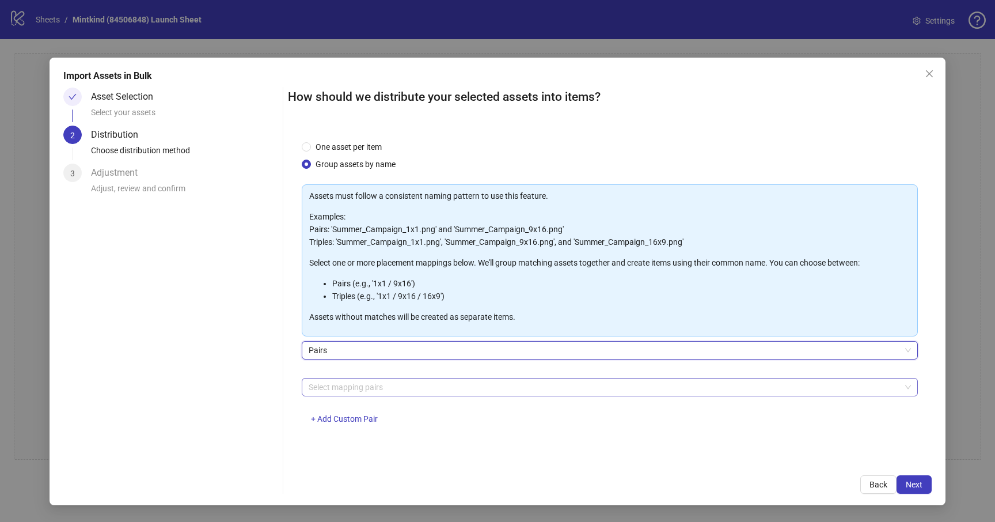
click at [383, 390] on div at bounding box center [603, 387] width 599 height 16
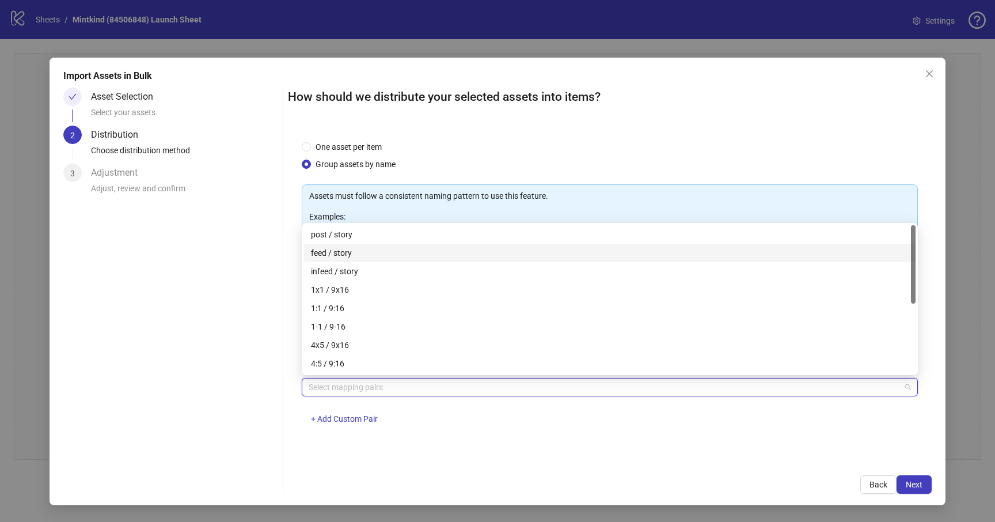
click at [354, 249] on div "feed / story" at bounding box center [610, 252] width 598 height 13
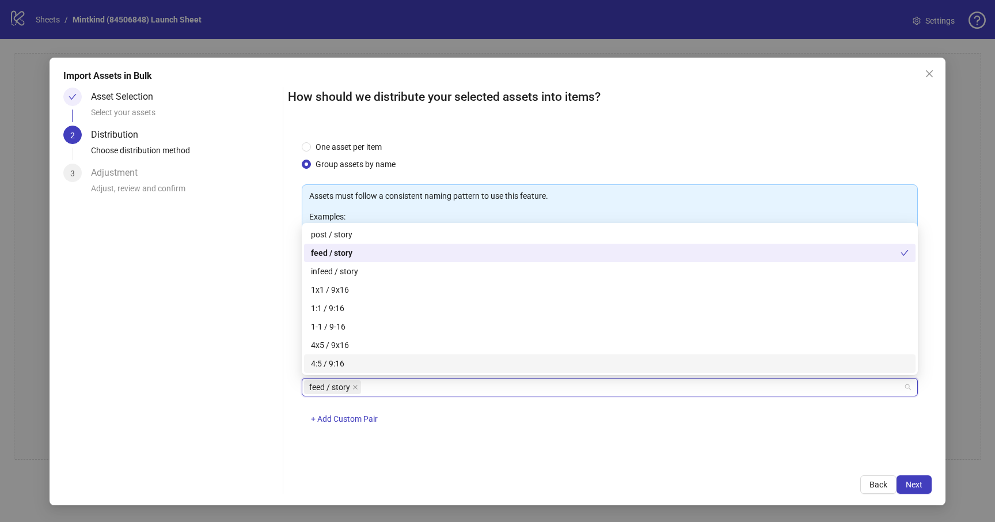
click at [391, 418] on div "feed / story + Add Custom Pair" at bounding box center [610, 408] width 616 height 60
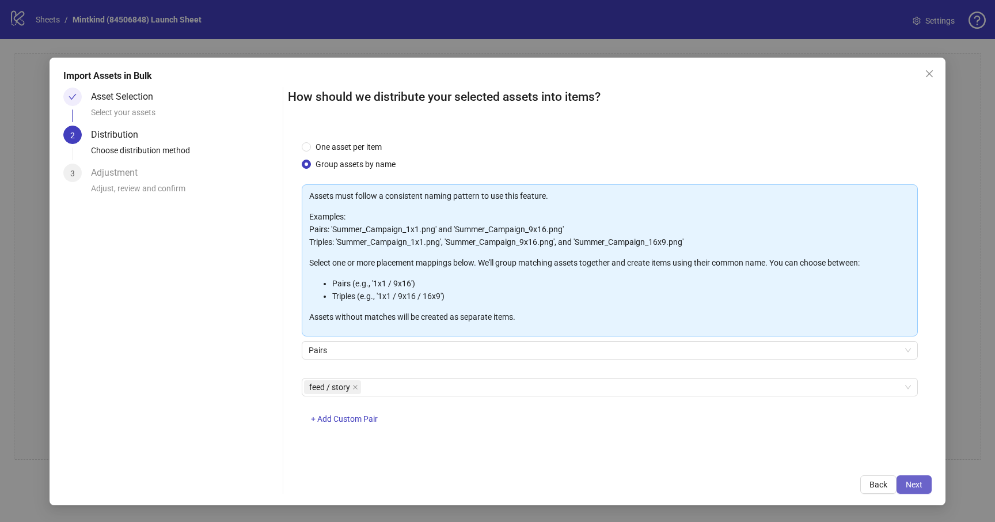
click at [921, 488] on span "Next" at bounding box center [914, 484] width 17 height 9
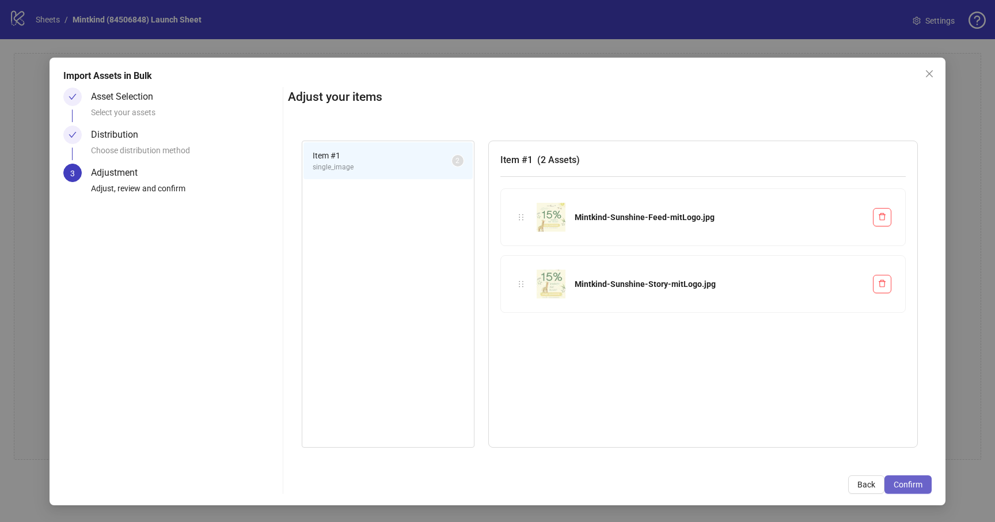
click at [902, 479] on button "Confirm" at bounding box center [907, 484] width 47 height 18
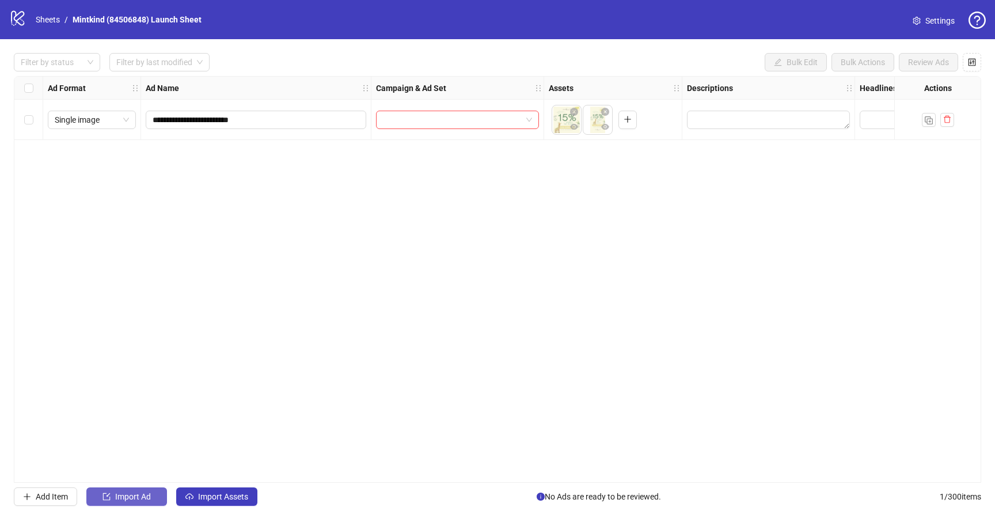
click at [144, 499] on span "Import Ad" at bounding box center [133, 496] width 36 height 9
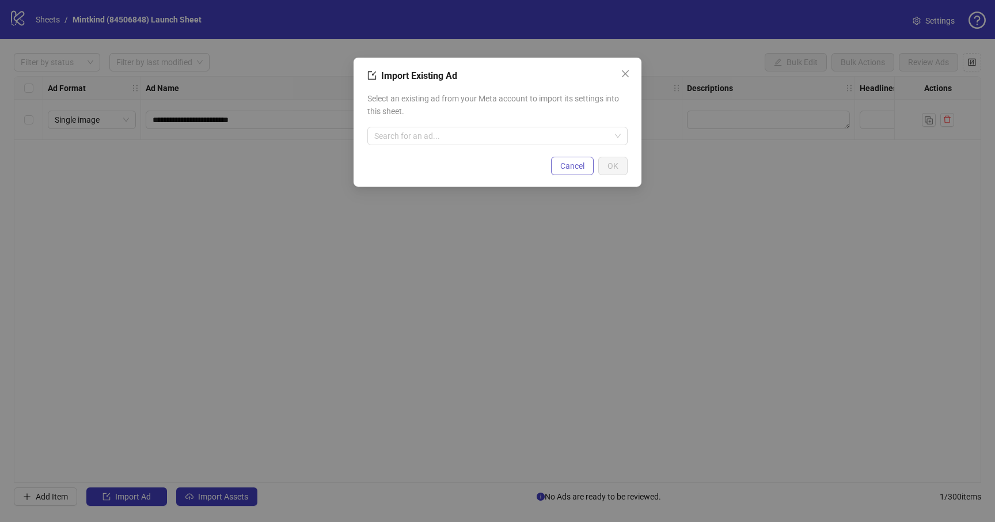
click at [568, 167] on span "Cancel" at bounding box center [572, 165] width 24 height 9
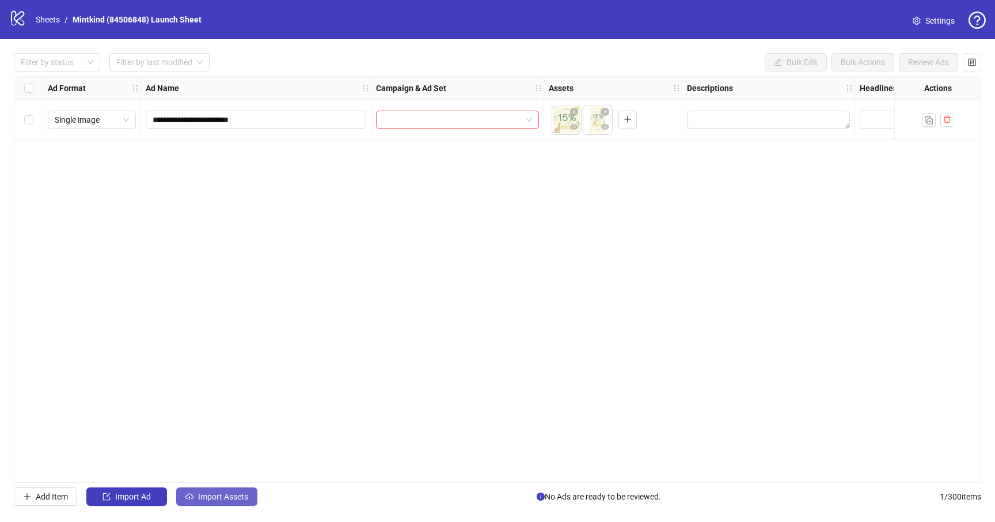
click at [199, 501] on button "Import Assets" at bounding box center [216, 496] width 81 height 18
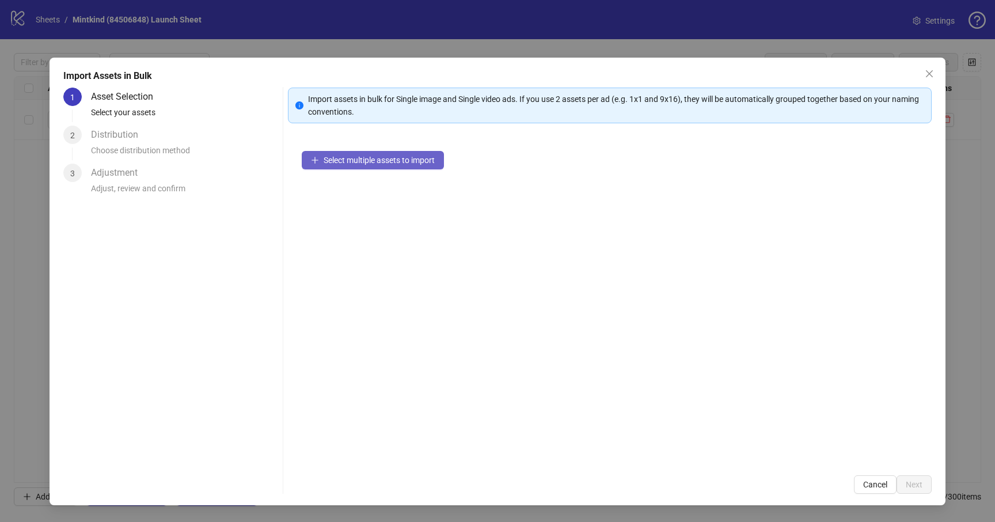
click at [395, 161] on span "Select multiple assets to import" at bounding box center [379, 159] width 111 height 9
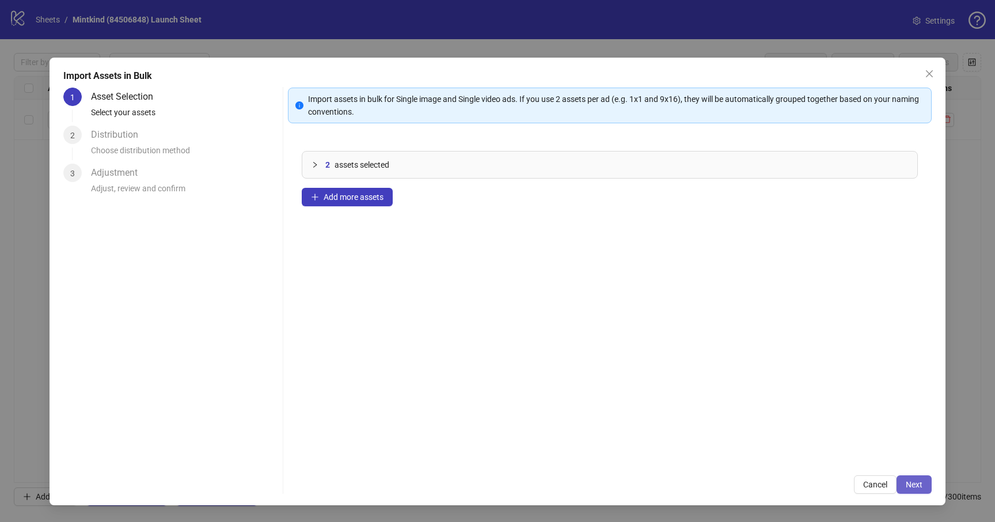
click at [913, 484] on span "Next" at bounding box center [914, 484] width 17 height 9
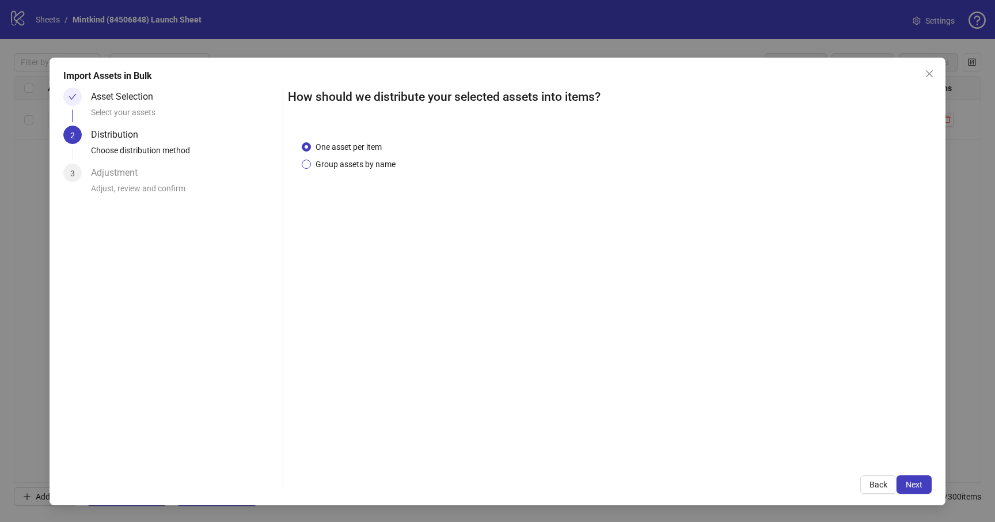
click at [345, 163] on span "Group assets by name" at bounding box center [355, 164] width 89 height 13
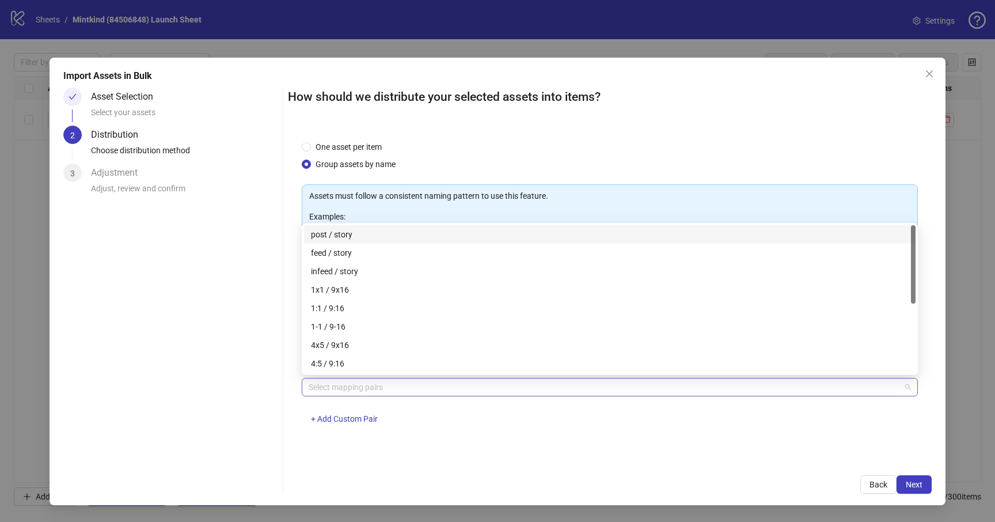
click at [335, 389] on div at bounding box center [603, 387] width 599 height 16
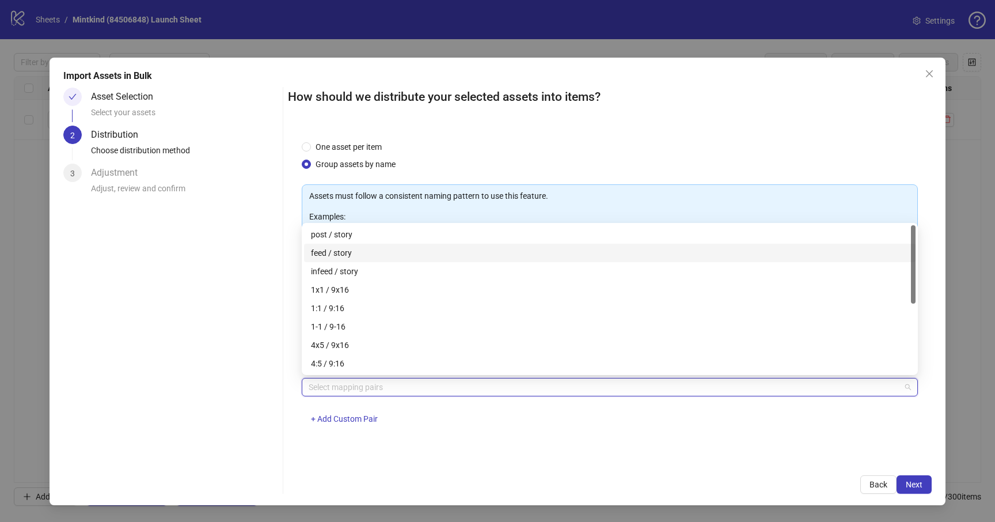
click at [346, 248] on div "feed / story" at bounding box center [610, 252] width 598 height 13
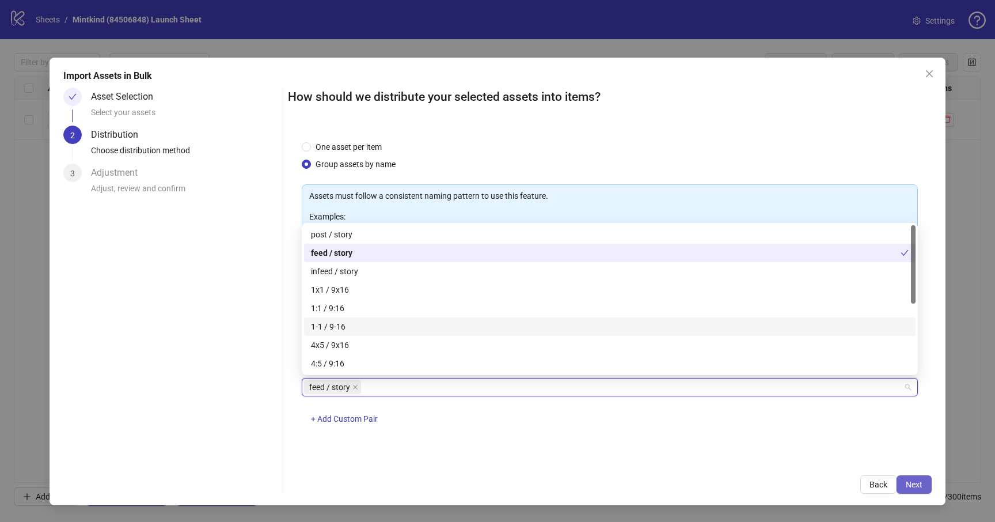
click at [921, 488] on span "Next" at bounding box center [914, 484] width 17 height 9
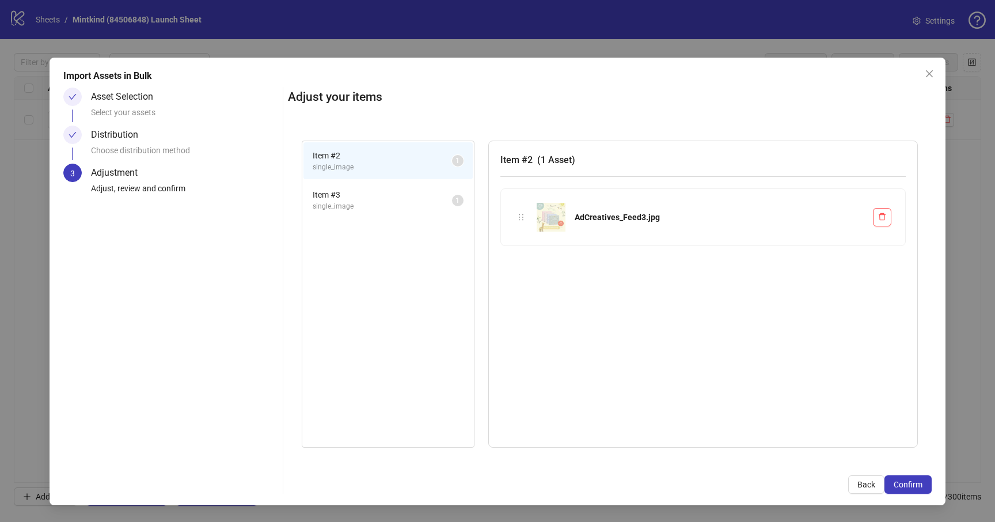
click at [921, 488] on span "Confirm" at bounding box center [908, 484] width 29 height 9
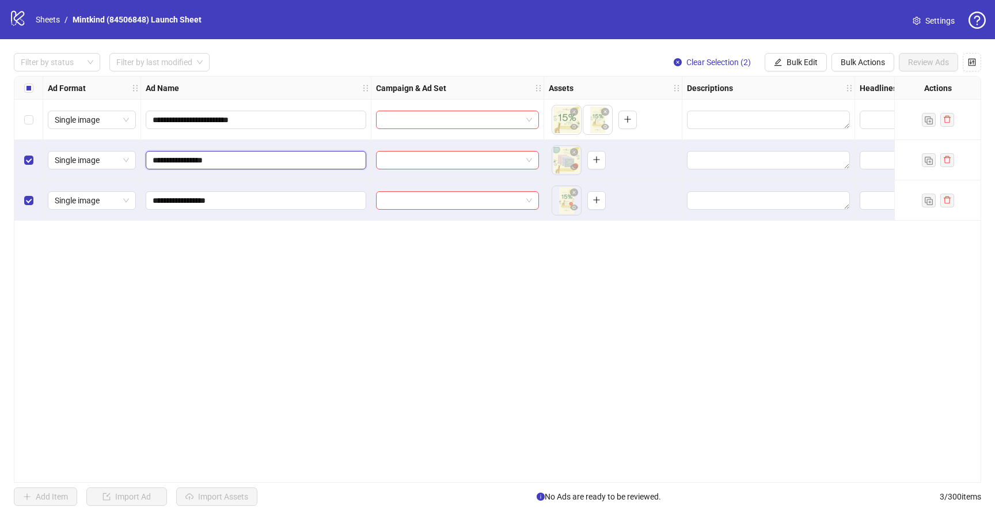
click at [230, 159] on input "**********" at bounding box center [255, 160] width 204 height 13
click at [230, 160] on input "**********" at bounding box center [255, 160] width 204 height 13
drag, startPoint x: 225, startPoint y: 158, endPoint x: 120, endPoint y: 159, distance: 104.8
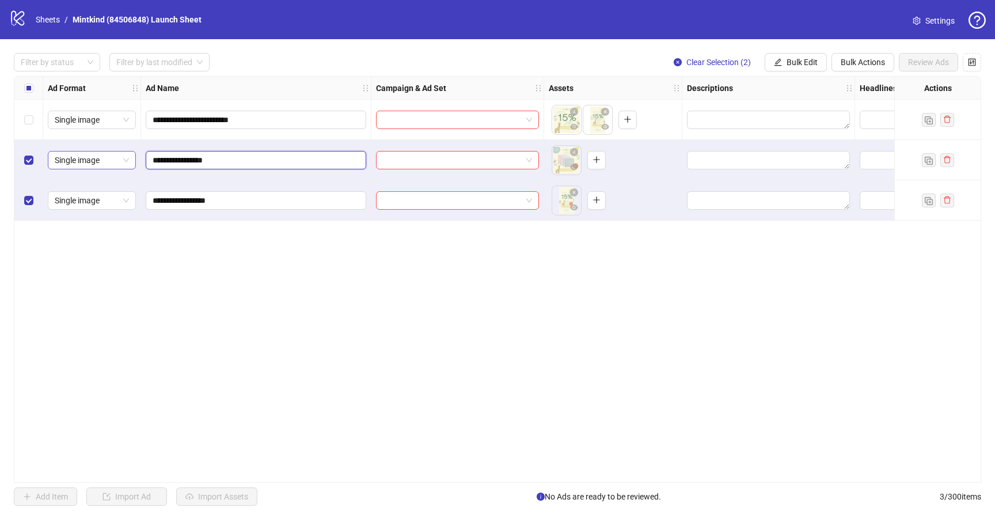
click at [120, 77] on div "**********" at bounding box center [664, 77] width 1301 height 0
drag, startPoint x: 249, startPoint y: 203, endPoint x: 136, endPoint y: 195, distance: 113.7
click at [138, 77] on div "**********" at bounding box center [664, 77] width 1301 height 0
click at [335, 248] on div "**********" at bounding box center [497, 279] width 967 height 406
click at [531, 126] on span at bounding box center [457, 119] width 149 height 17
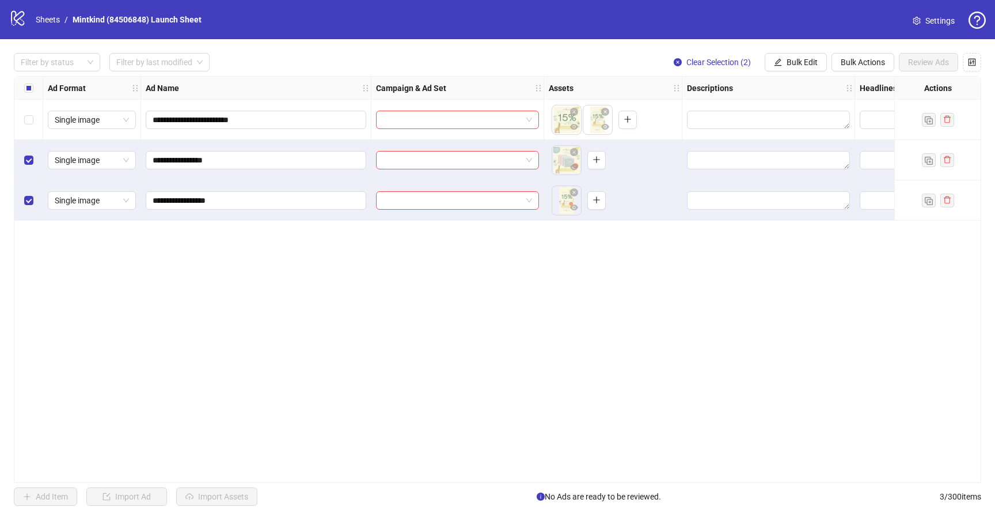
click at [563, 305] on div "**********" at bounding box center [497, 279] width 967 height 406
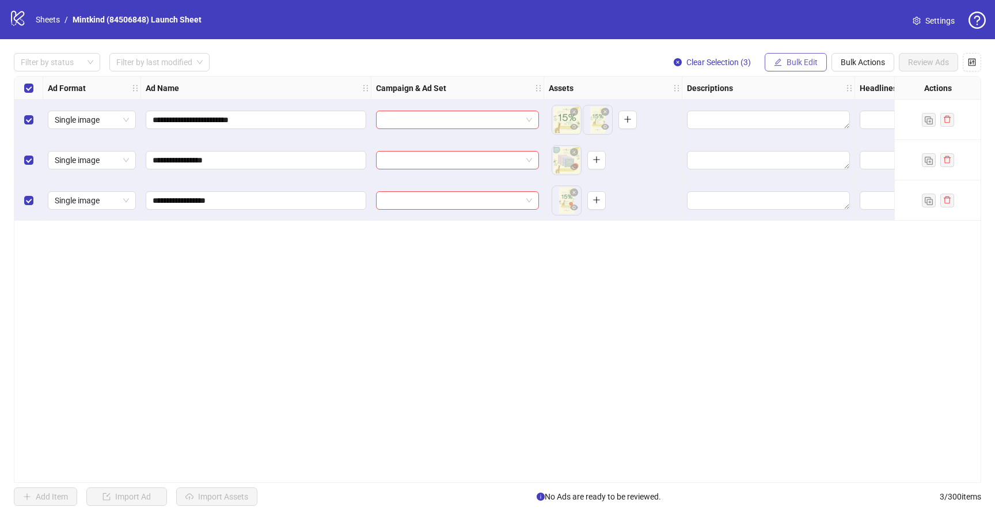
click at [811, 62] on span "Bulk Edit" at bounding box center [802, 62] width 31 height 9
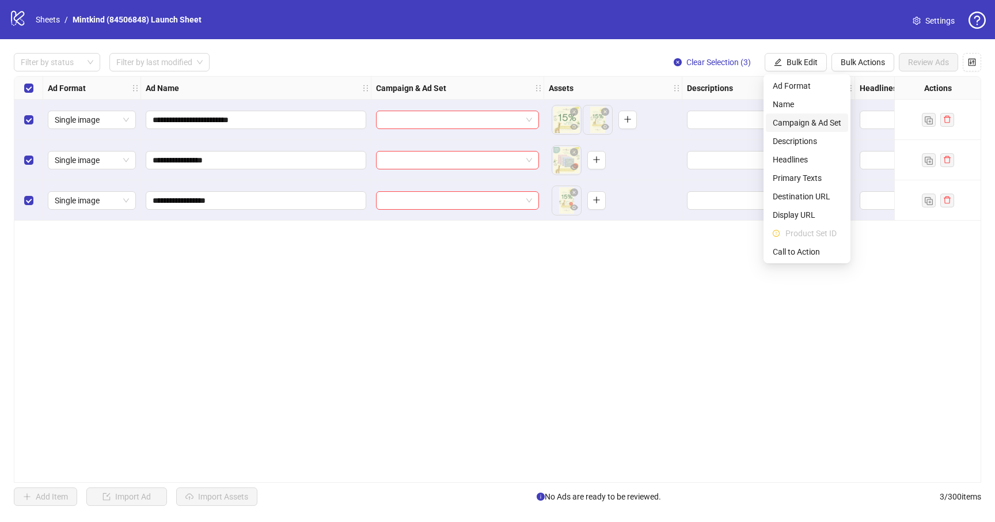
click at [808, 117] on span "Campaign & Ad Set" at bounding box center [807, 122] width 69 height 13
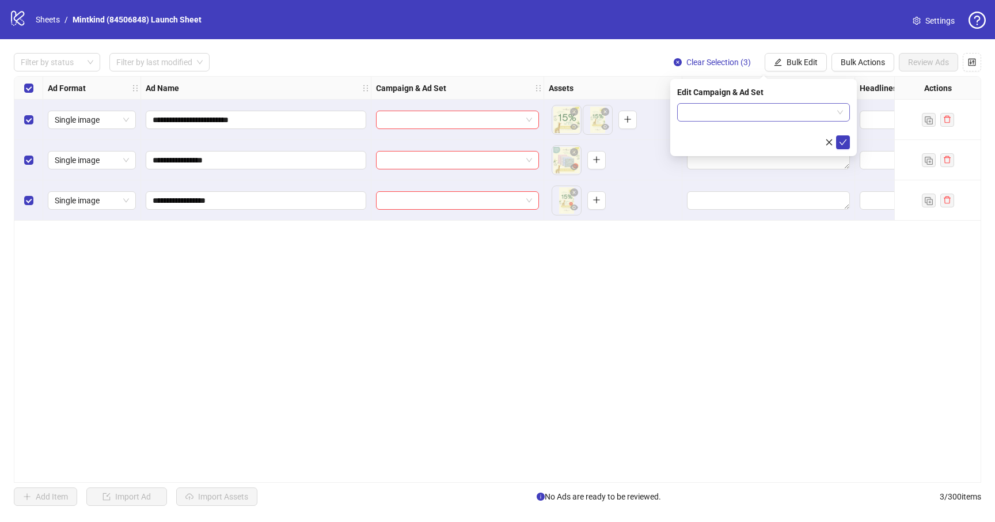
click at [806, 117] on input "search" at bounding box center [758, 112] width 149 height 17
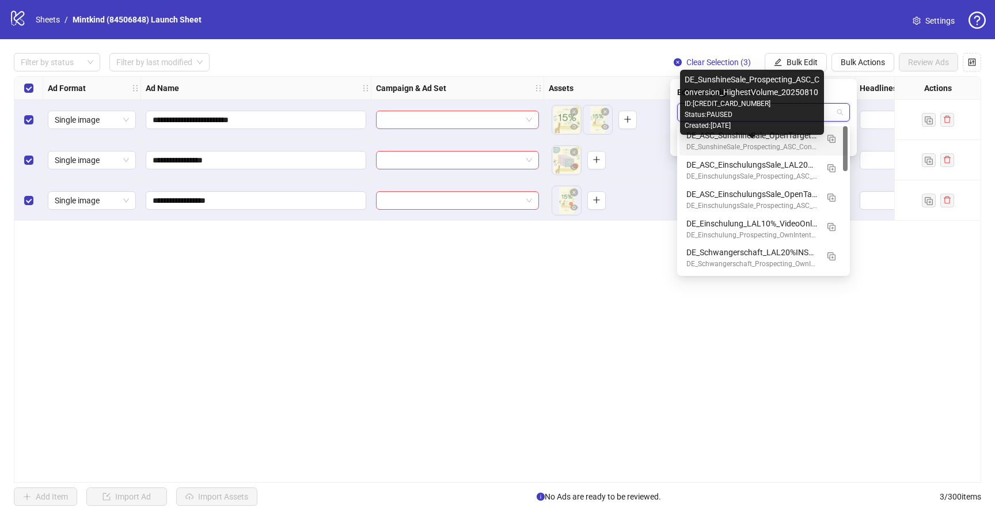
click at [786, 145] on div "DE_SunshineSale_Prospecting_ASC_Conversion_HighestVolume_20250810" at bounding box center [751, 147] width 131 height 11
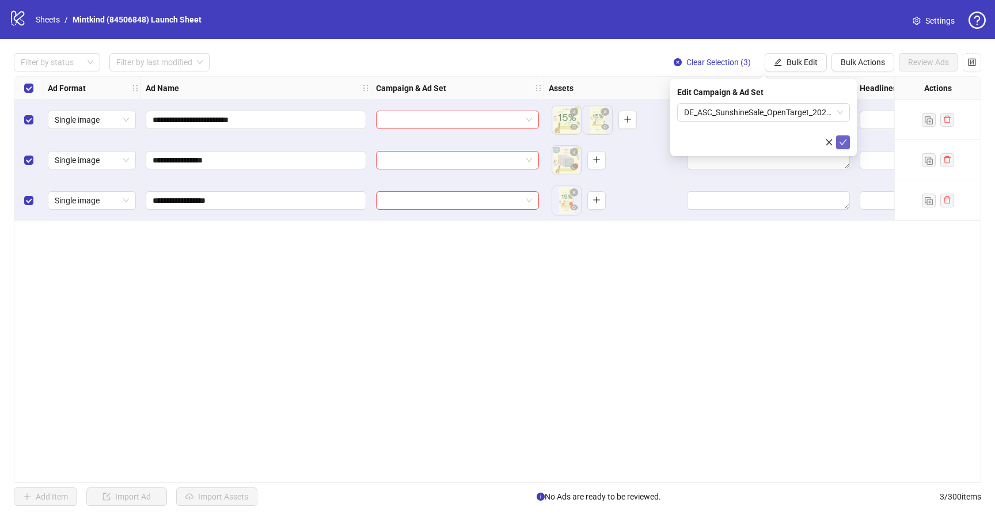
click at [839, 145] on icon "check" at bounding box center [843, 142] width 8 height 8
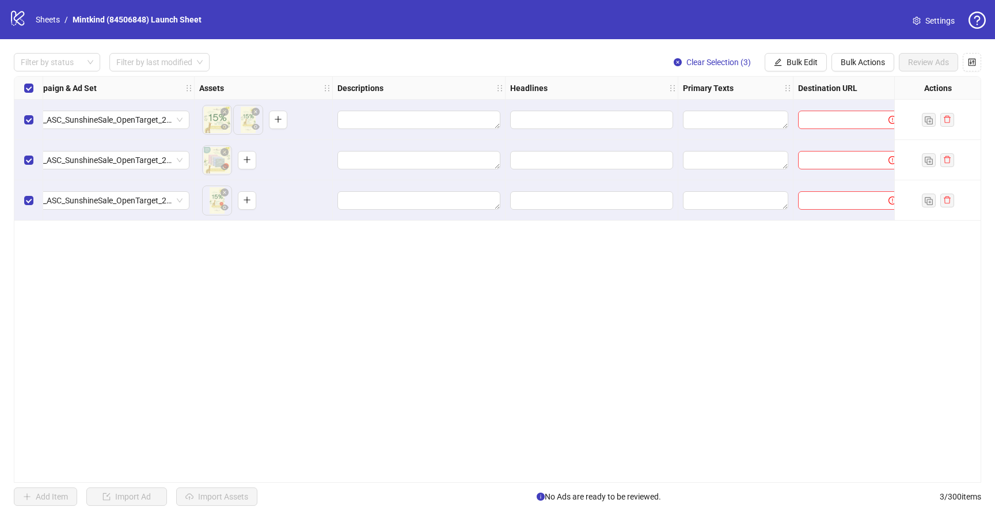
scroll to position [0, 362]
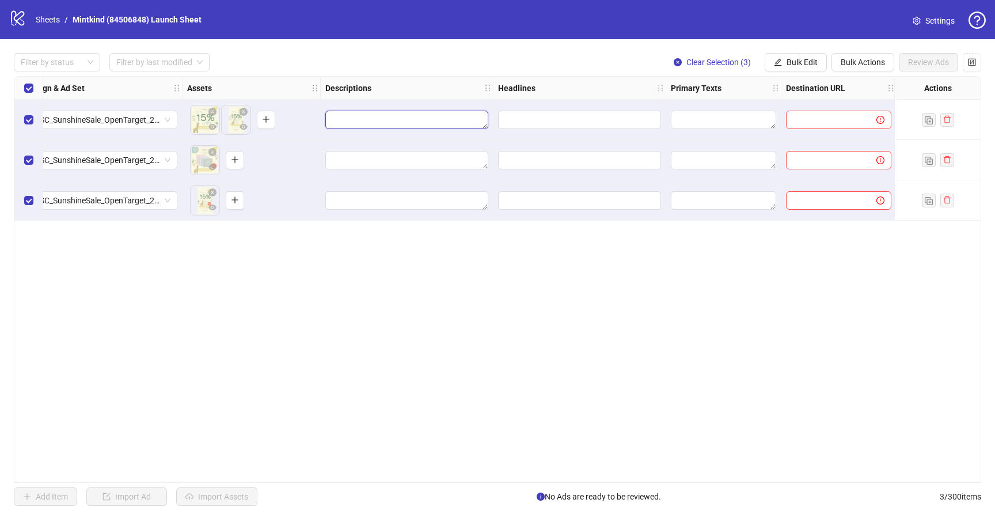
click at [465, 120] on textarea "Edit values" at bounding box center [406, 120] width 163 height 18
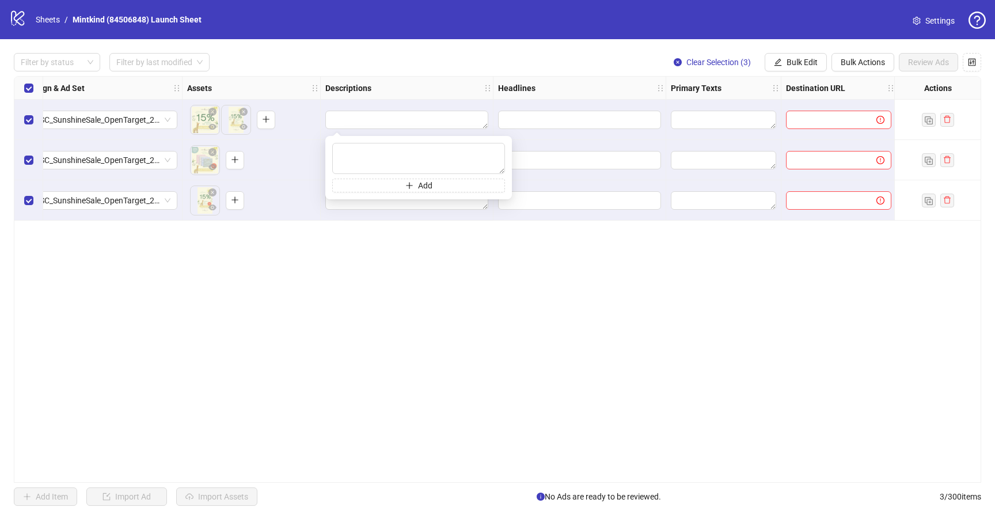
click at [538, 109] on div at bounding box center [579, 120] width 173 height 40
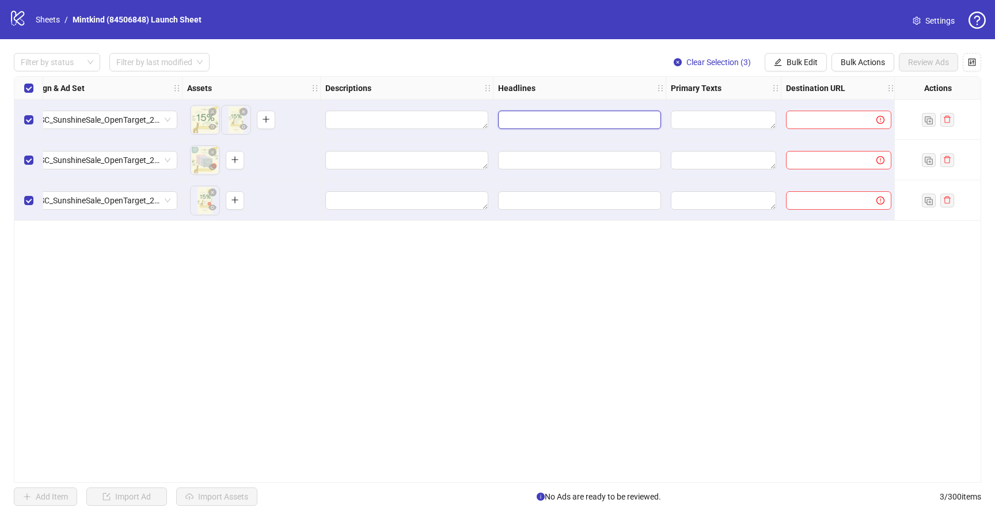
click at [542, 124] on input "Edit values" at bounding box center [578, 119] width 147 height 13
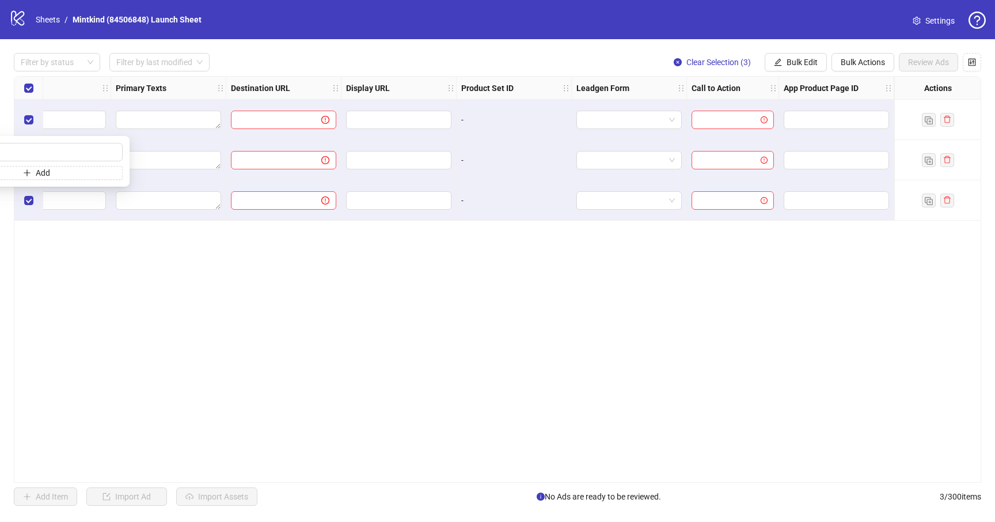
scroll to position [0, 916]
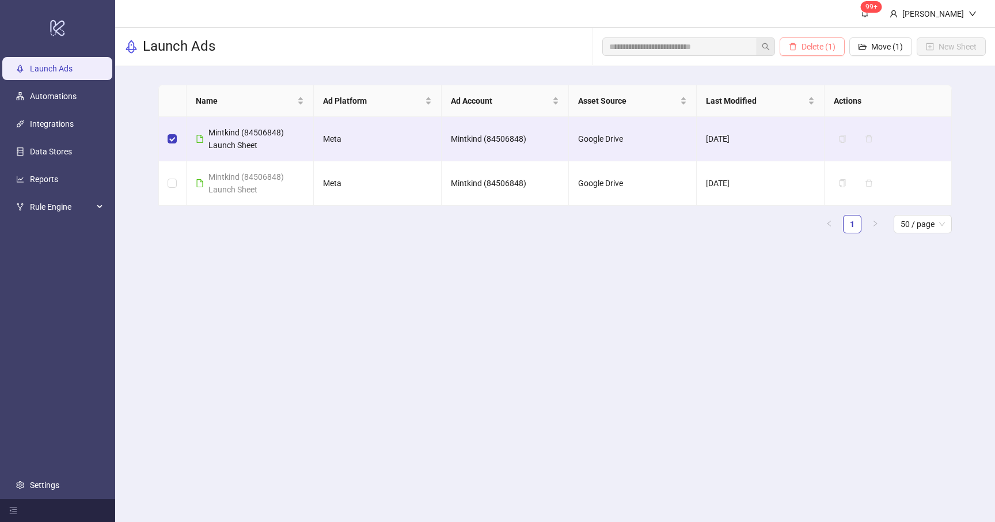
click at [827, 49] on span "Delete (1)" at bounding box center [818, 46] width 34 height 9
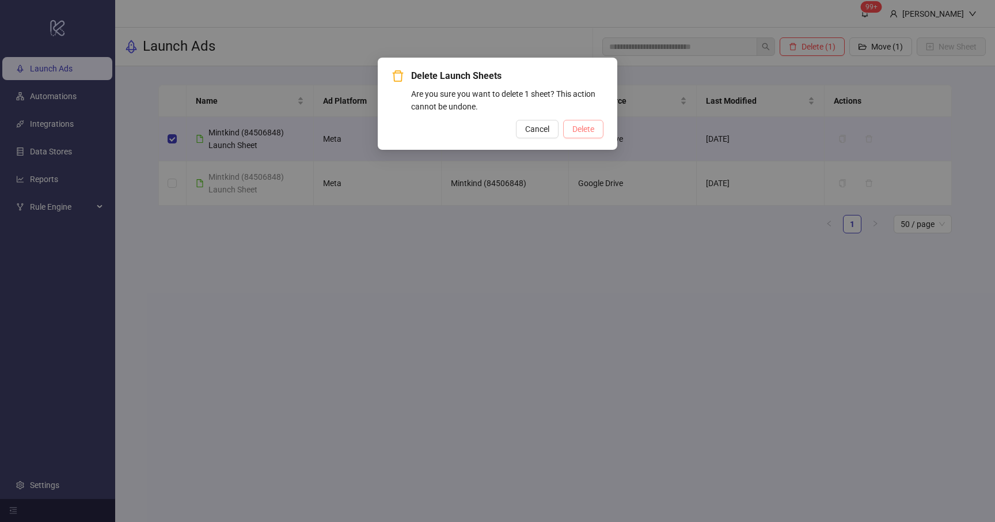
click at [599, 128] on button "Delete" at bounding box center [583, 129] width 40 height 18
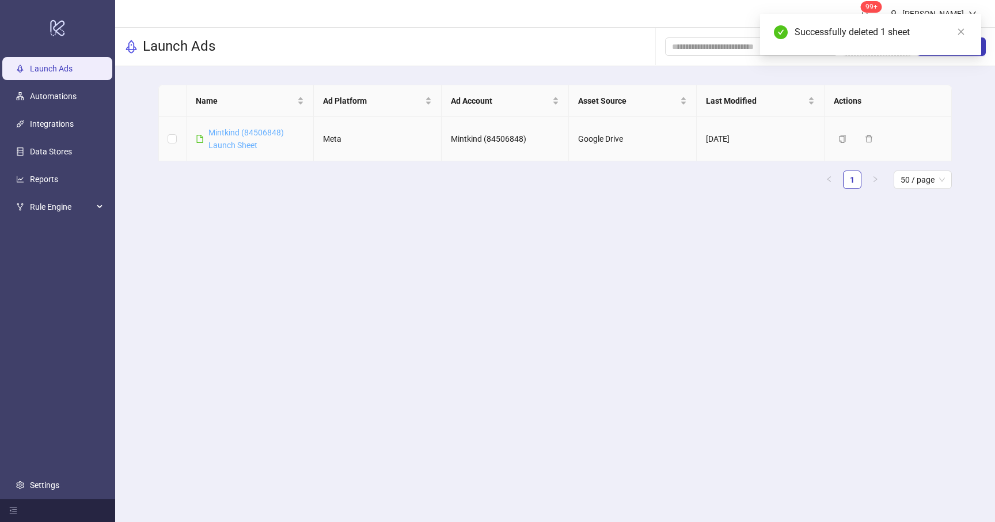
click at [222, 136] on link "Mintkind (84506848) Launch Sheet" at bounding box center [245, 139] width 75 height 22
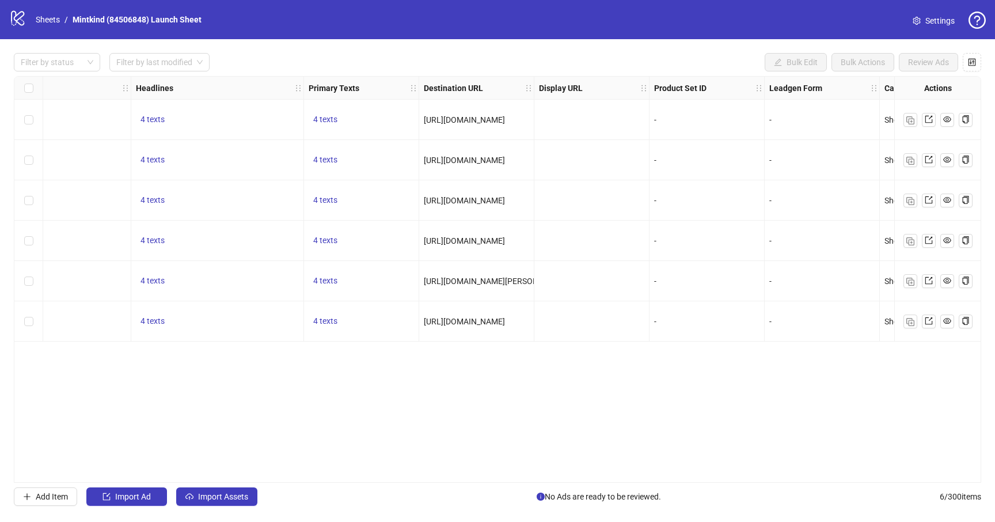
scroll to position [0, 705]
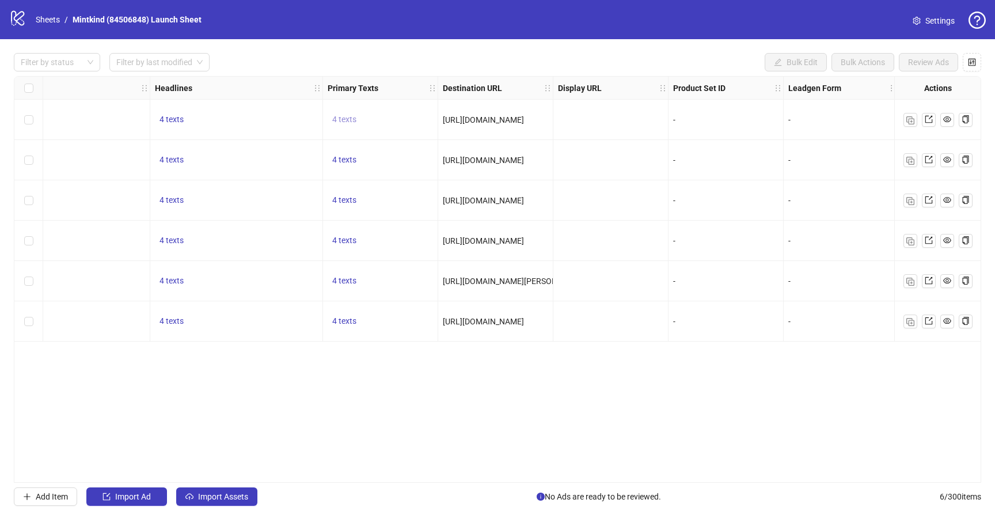
click at [347, 119] on span "4 texts" at bounding box center [344, 119] width 24 height 9
click at [524, 112] on icon "caret-right" at bounding box center [524, 111] width 8 height 8
click at [434, 405] on div "Ad Format Ad Name Campaign & Ad Set Assets Descriptions Headlines Primary Texts…" at bounding box center [497, 279] width 967 height 406
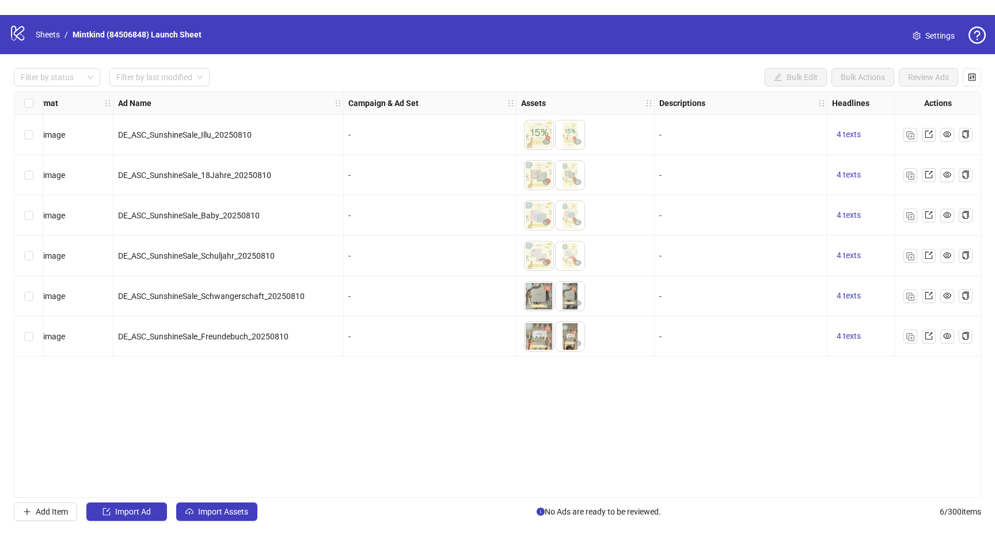
scroll to position [0, 0]
